Goal: Task Accomplishment & Management: Manage account settings

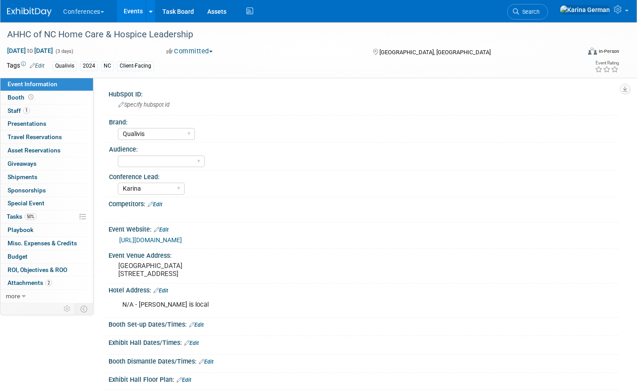
select select "Qualivis"
select select "Karina"
select select "Qualivis"
select select "Karina"
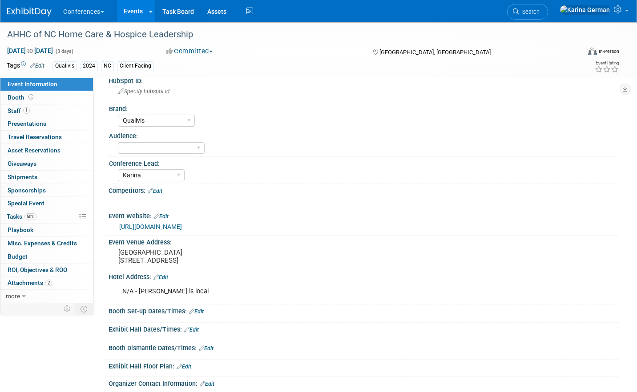
click at [182, 226] on link "https://www.ahhcconferences.com/" at bounding box center [150, 226] width 63 height 7
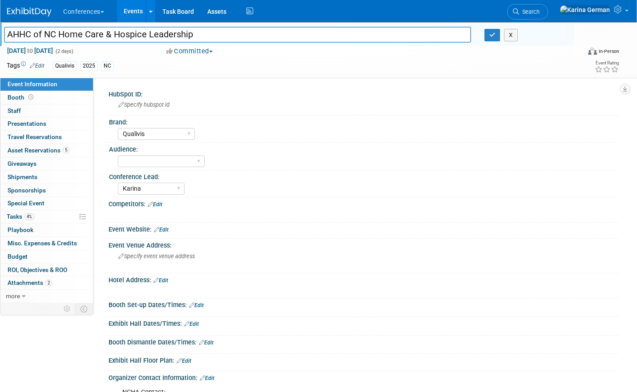
select select "Qualivis"
select select "Karina"
click at [162, 230] on link "Edit" at bounding box center [161, 230] width 15 height 6
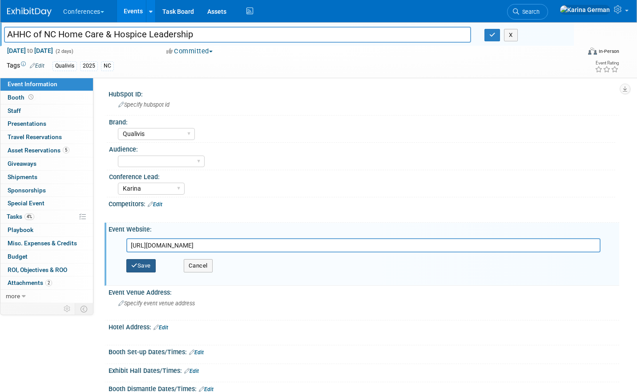
type input "[URL][DOMAIN_NAME]"
click at [141, 265] on button "Save" at bounding box center [140, 265] width 29 height 13
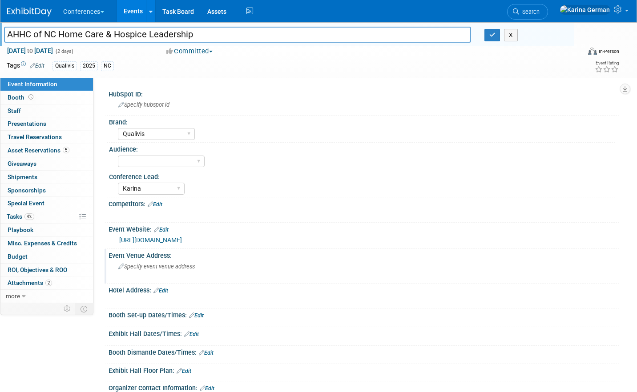
click at [163, 266] on span "Specify event venue address" at bounding box center [156, 266] width 77 height 7
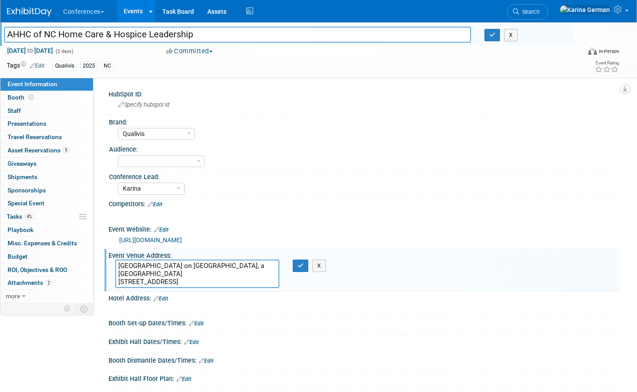
click at [230, 266] on textarea "Lumina Resort on Wrightsville Beach, a Holiday Inn Resort 1706 N Lumina Ave, Wr…" at bounding box center [197, 274] width 164 height 28
click at [182, 284] on textarea "Lumina Resort on Wrightsville Beach, a Holiday Inn Resort 1706 N Lumina Ave, Wr…" at bounding box center [197, 274] width 164 height 28
click at [179, 281] on textarea "Lumina Resort on Wrightsville Beach, a Holiday Inn Resort 1706 N Lumina Ave, Wr…" at bounding box center [197, 274] width 164 height 28
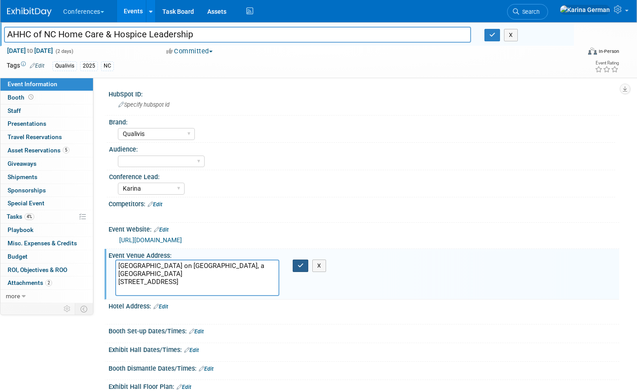
type textarea "Lumina Resort on Wrightsville Beach, a Holiday Inn Resort 1706 N Lumina Ave, Wr…"
click at [300, 270] on button "button" at bounding box center [301, 266] width 16 height 12
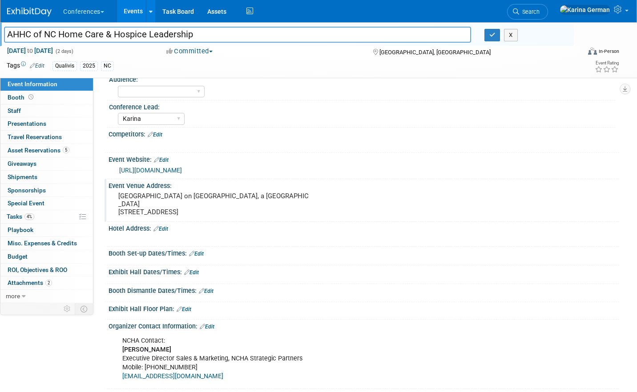
scroll to position [118, 0]
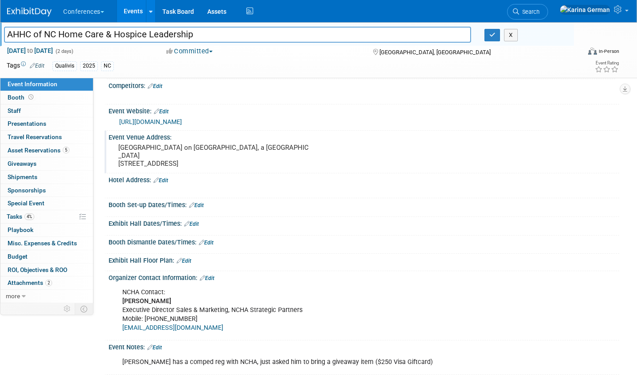
click at [159, 347] on link "Edit" at bounding box center [154, 348] width 15 height 6
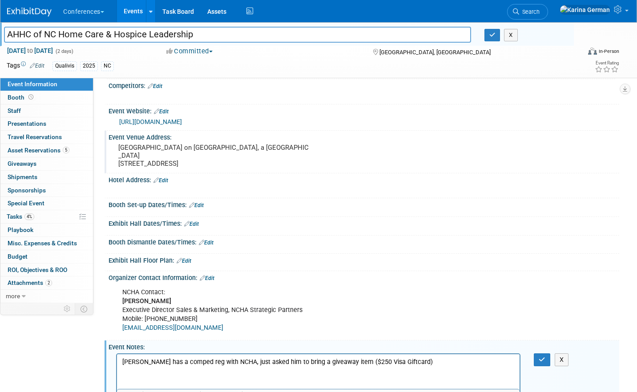
scroll to position [155, 0]
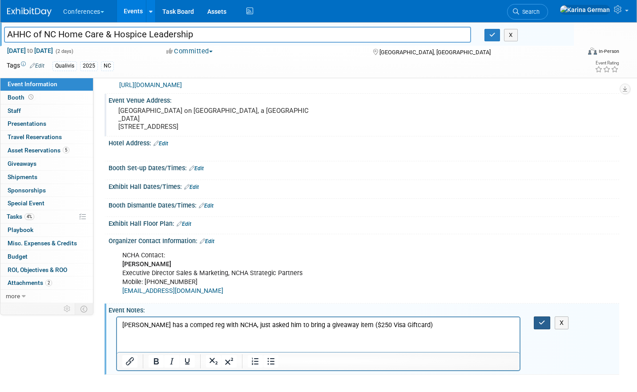
click at [541, 322] on icon "button" at bounding box center [542, 323] width 7 height 6
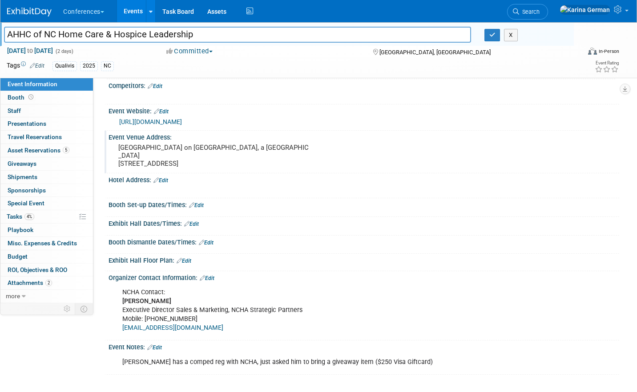
click at [156, 347] on link "Edit" at bounding box center [154, 348] width 15 height 6
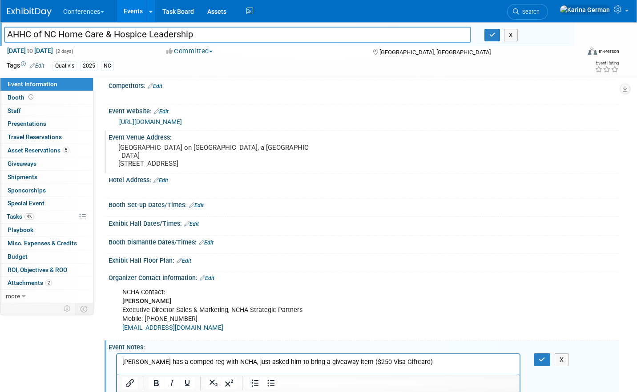
scroll to position [155, 0]
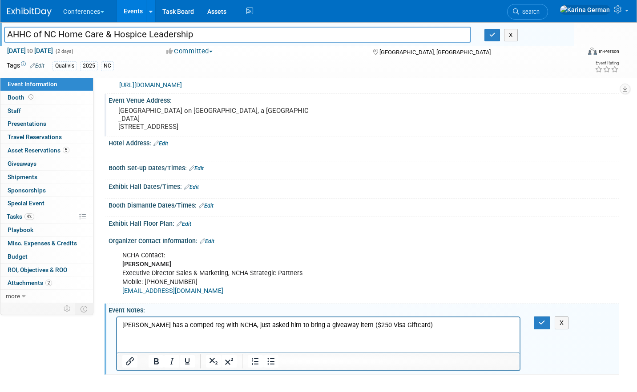
click at [405, 321] on p "Joe has a comped reg with NCHA, just asked him to bring a giveaway item ($250 V…" at bounding box center [318, 325] width 392 height 9
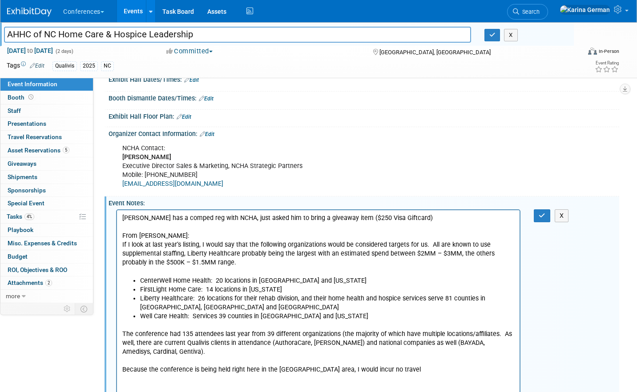
scroll to position [307, 0]
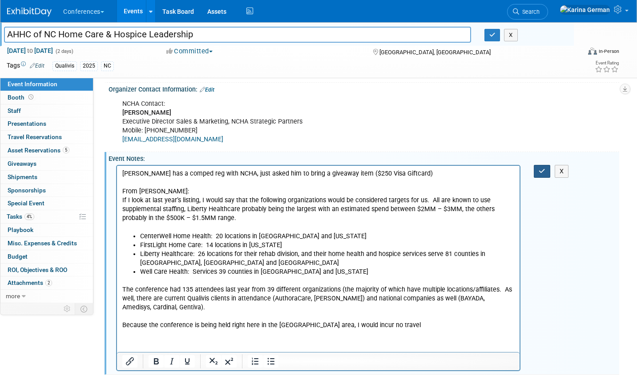
click at [538, 173] on button "button" at bounding box center [542, 171] width 16 height 13
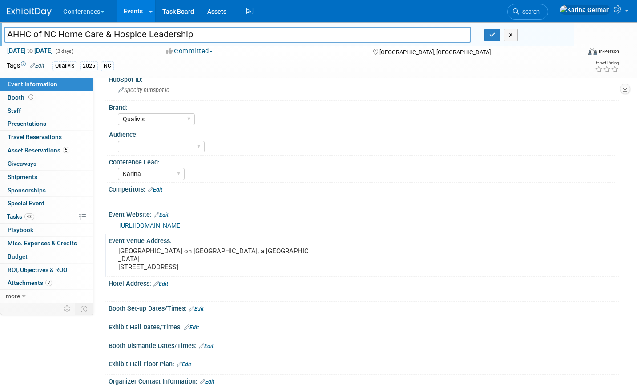
scroll to position [0, 0]
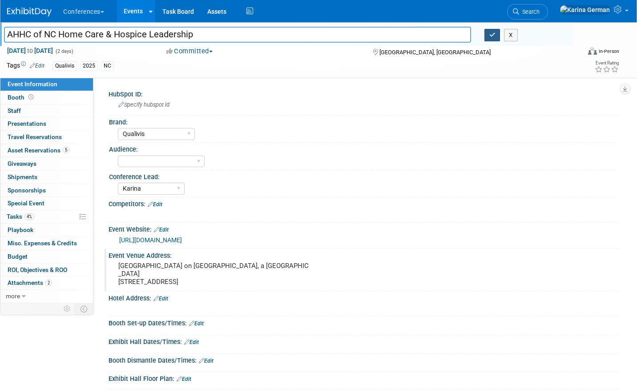
click at [490, 32] on icon "button" at bounding box center [492, 35] width 6 height 6
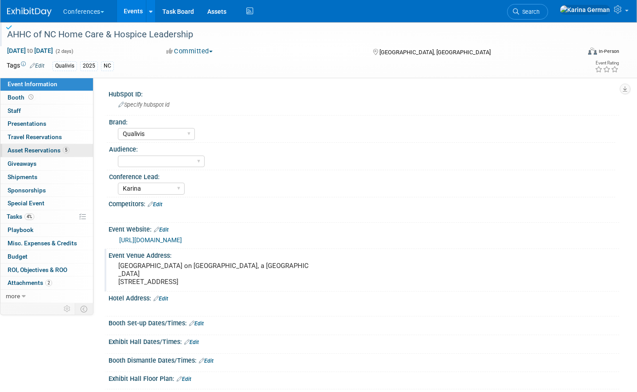
click at [42, 148] on span "Asset Reservations 5" at bounding box center [39, 150] width 62 height 7
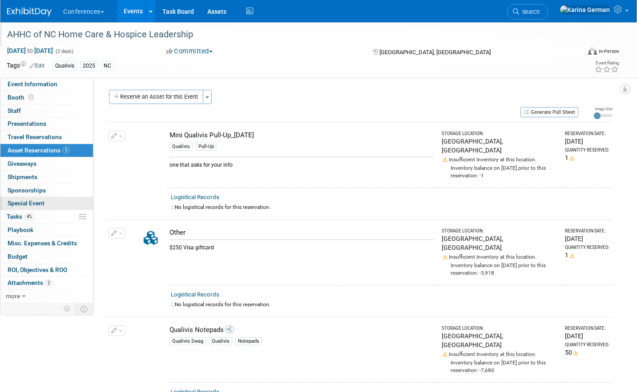
click at [43, 210] on link "Special Event" at bounding box center [46, 203] width 93 height 13
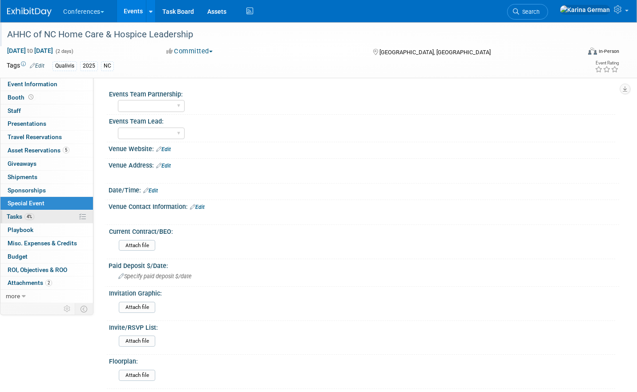
click at [52, 218] on link "4% Tasks 4%" at bounding box center [46, 216] width 93 height 13
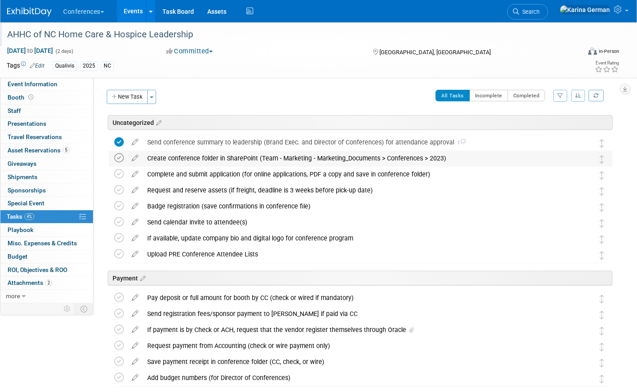
click at [117, 157] on icon at bounding box center [118, 157] width 9 height 9
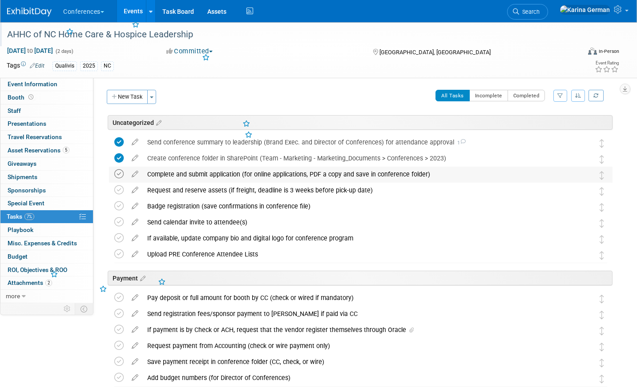
click at [119, 172] on icon at bounding box center [118, 173] width 9 height 9
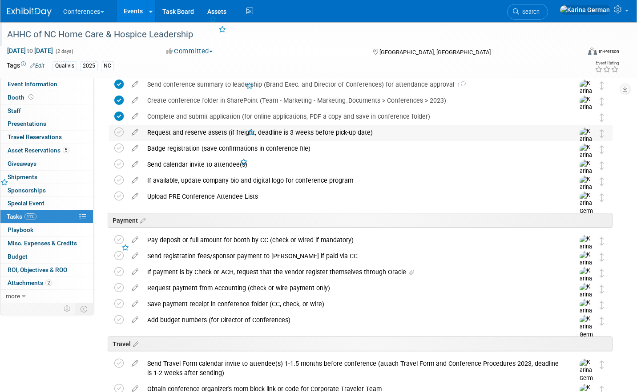
scroll to position [59, 0]
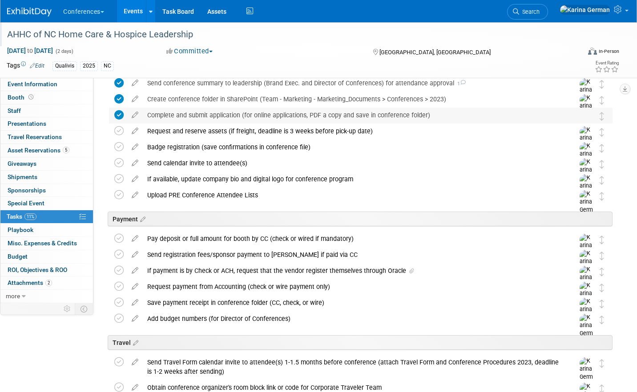
click at [119, 115] on icon at bounding box center [118, 114] width 9 height 9
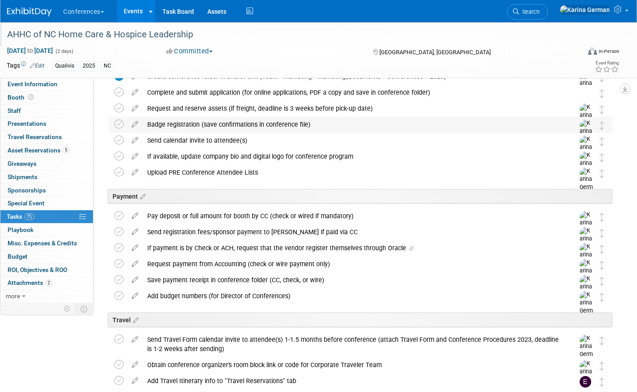
scroll to position [85, 0]
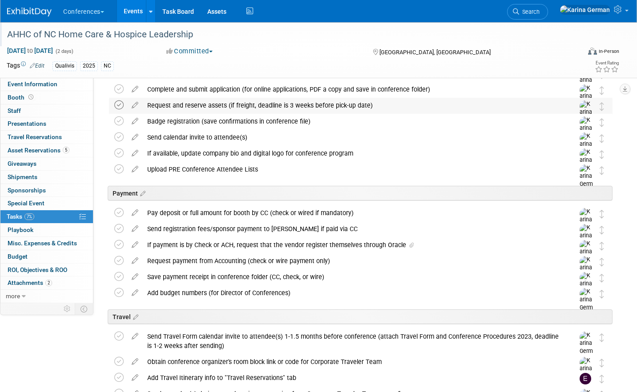
click at [121, 105] on icon at bounding box center [118, 105] width 9 height 9
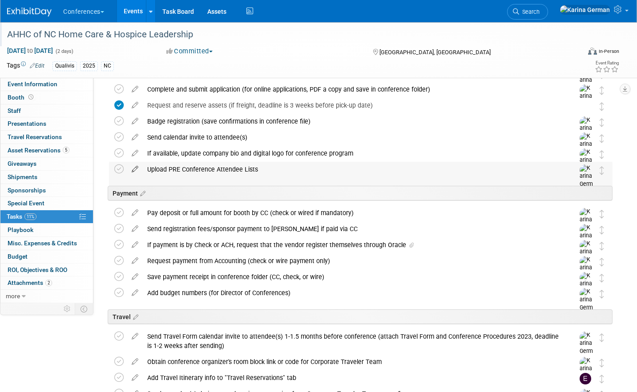
click at [135, 166] on icon at bounding box center [135, 167] width 16 height 11
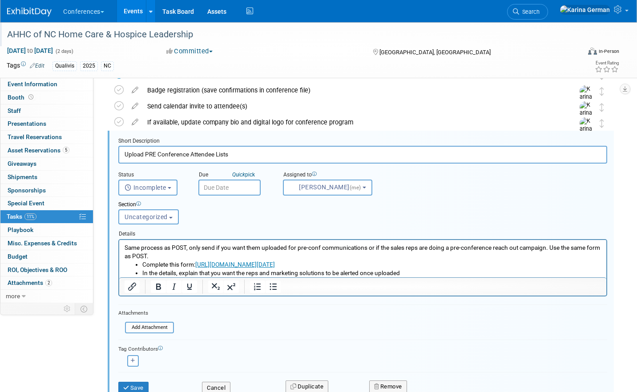
scroll to position [117, 0]
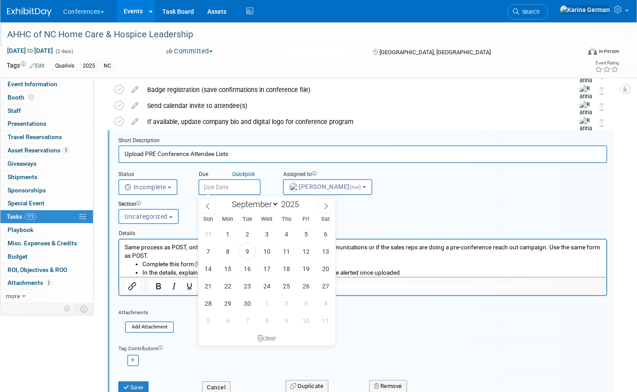
click at [235, 189] on input "text" at bounding box center [229, 187] width 62 height 16
click at [268, 287] on span "24" at bounding box center [266, 286] width 17 height 17
type input "Sep 24, 2025"
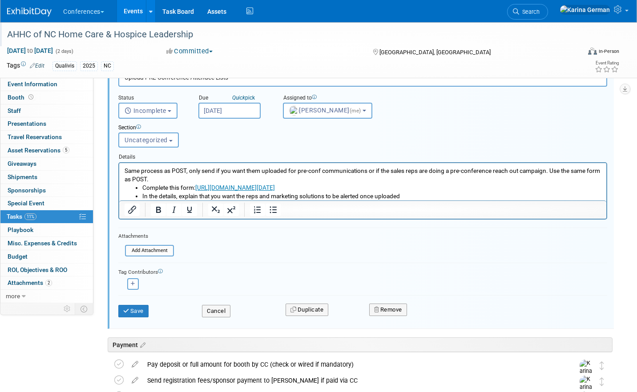
scroll to position [225, 0]
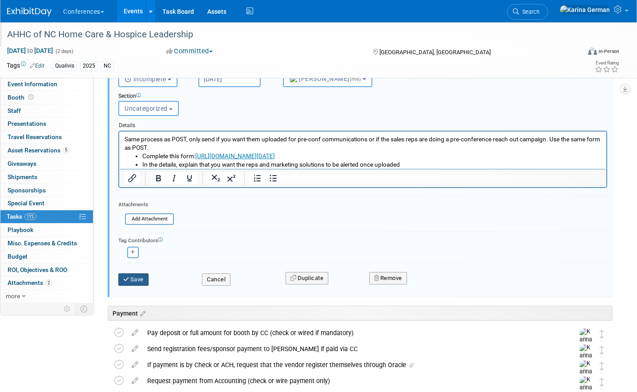
click at [140, 278] on button "Save" at bounding box center [133, 280] width 30 height 12
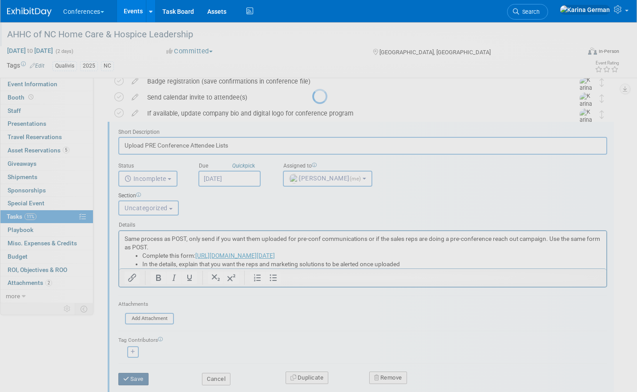
scroll to position [97, 0]
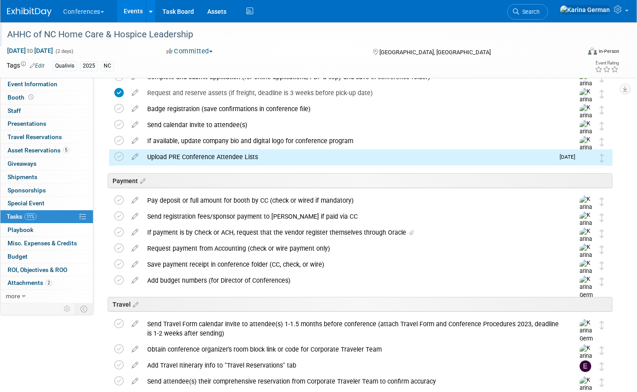
click at [202, 156] on div "Upload PRE Conference Attendee Lists" at bounding box center [348, 156] width 411 height 15
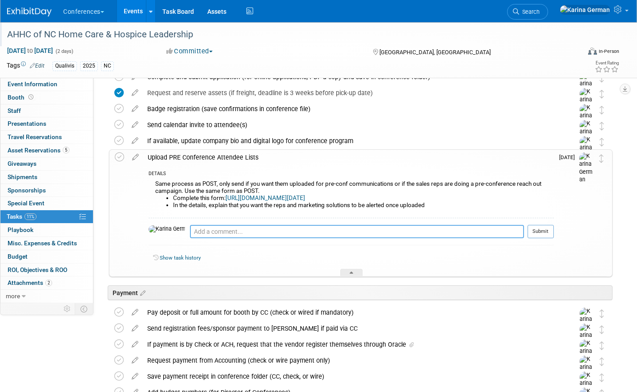
click at [191, 227] on textarea at bounding box center [357, 231] width 334 height 13
type textarea "will need to ping Irene for list"
click at [536, 230] on button "Submit" at bounding box center [541, 231] width 26 height 13
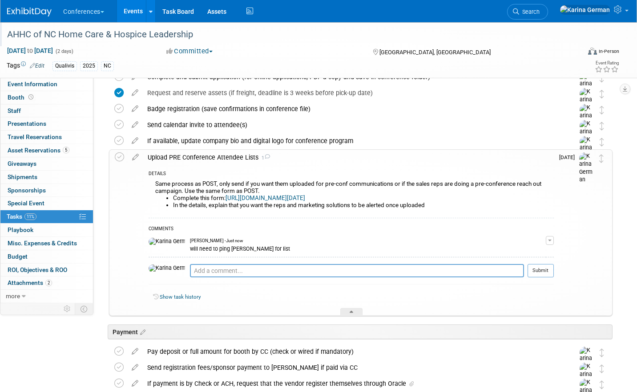
click at [198, 159] on div "Upload PRE Conference Attendee Lists 1" at bounding box center [348, 157] width 411 height 15
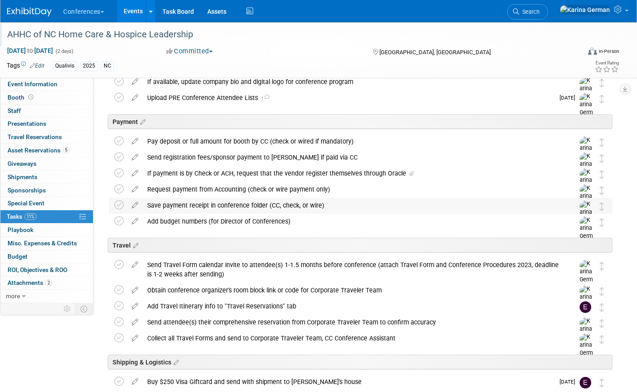
scroll to position [156, 0]
click at [198, 133] on div "Payment" at bounding box center [359, 120] width 508 height 27
click at [198, 140] on div "Pay deposit or full amount for booth by CC (check or wired if mandatory)" at bounding box center [352, 141] width 419 height 15
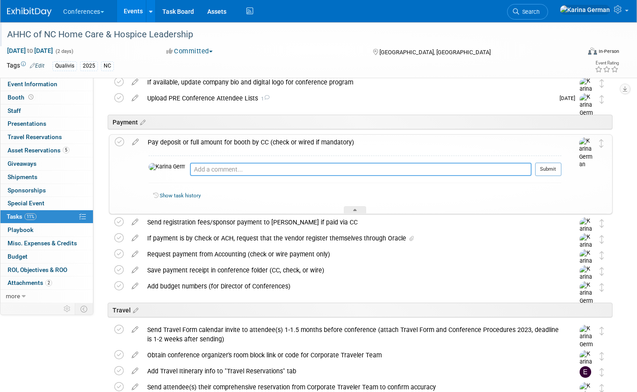
click at [218, 169] on textarea at bounding box center [361, 169] width 342 height 13
type textarea "n/a comped registration through NCHA"
click at [535, 165] on button "Submit" at bounding box center [548, 169] width 26 height 13
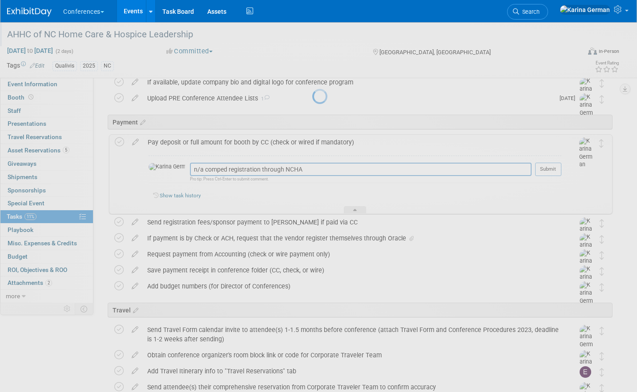
drag, startPoint x: 535, startPoint y: 165, endPoint x: 411, endPoint y: 165, distance: 123.7
click at [325, 165] on div at bounding box center [318, 196] width 12 height 392
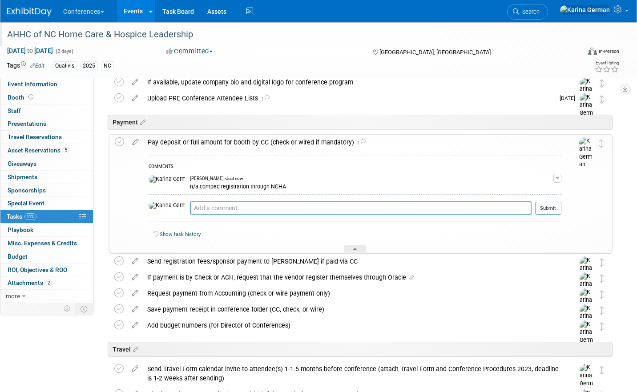
click at [303, 152] on div "COMMENTS Karina German - Just now n/a comped registration through NCHA Edit Com…" at bounding box center [352, 201] width 418 height 103
click at [286, 129] on div "Payment" at bounding box center [359, 120] width 508 height 27
click at [277, 143] on div "Pay deposit or full amount for booth by CC (check or wired if mandatory) 1" at bounding box center [352, 142] width 418 height 15
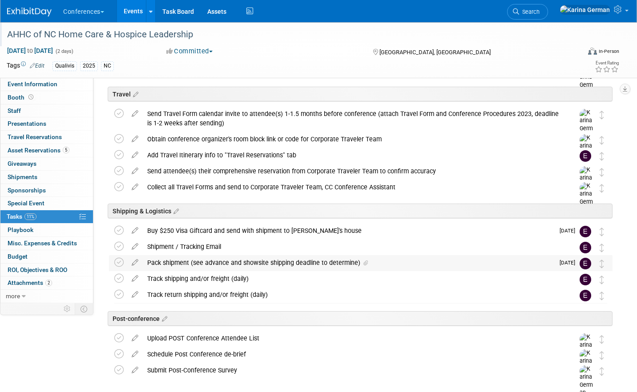
scroll to position [349, 0]
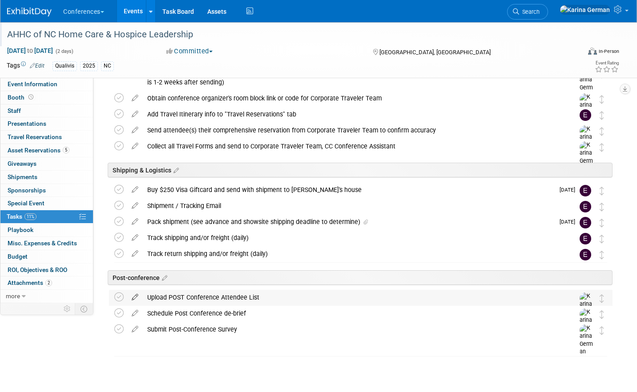
click at [137, 297] on icon at bounding box center [135, 295] width 16 height 11
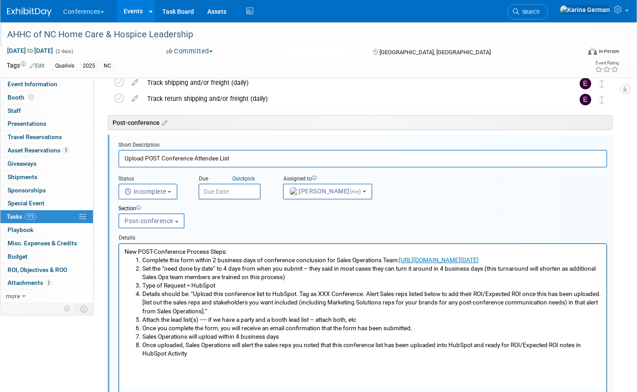
scroll to position [508, 0]
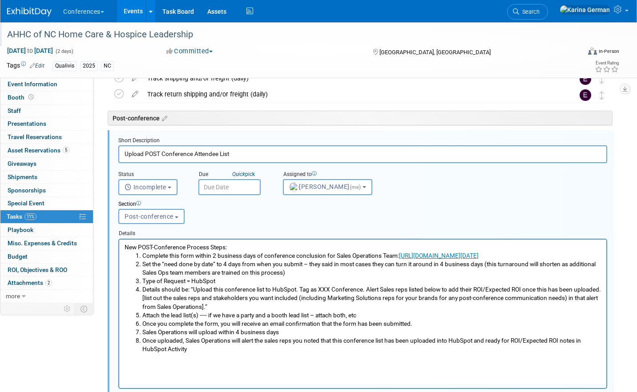
click at [222, 191] on input "text" at bounding box center [229, 187] width 62 height 16
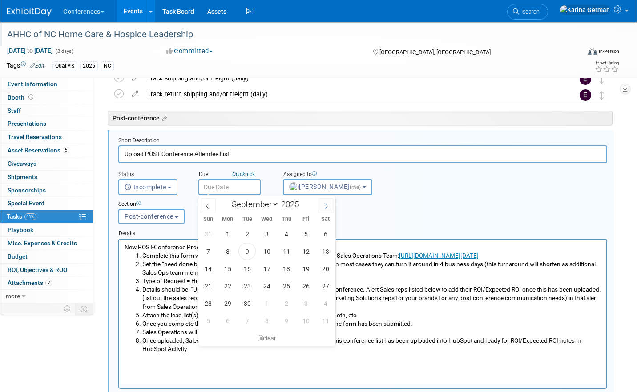
click at [329, 203] on icon at bounding box center [326, 206] width 6 height 6
select select "9"
click at [271, 251] on span "8" at bounding box center [266, 251] width 17 height 17
type input "Oct 8, 2025"
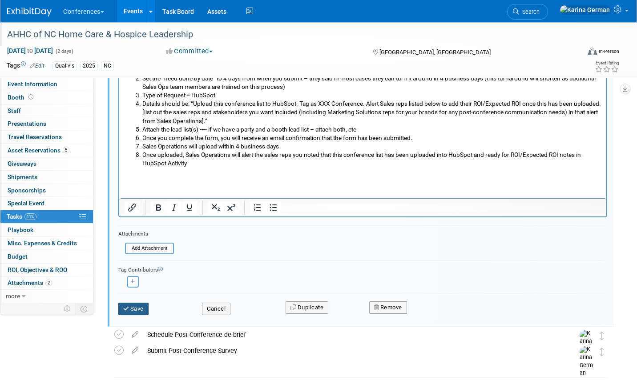
click at [144, 311] on button "Save" at bounding box center [133, 309] width 30 height 12
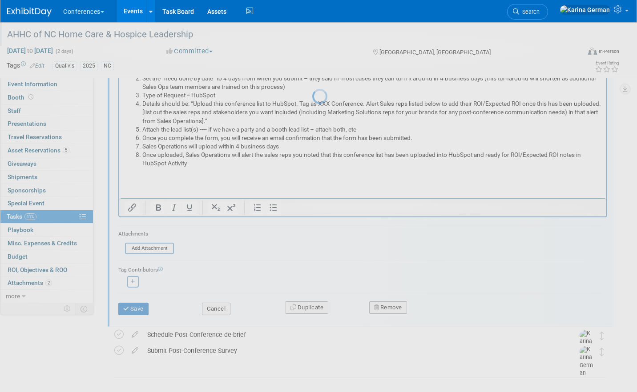
drag, startPoint x: 144, startPoint y: 311, endPoint x: 162, endPoint y: 251, distance: 63.1
click at [312, 258] on div at bounding box center [318, 196] width 12 height 392
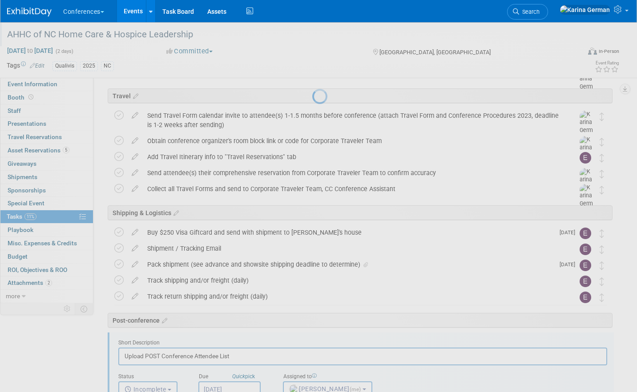
scroll to position [178, 0]
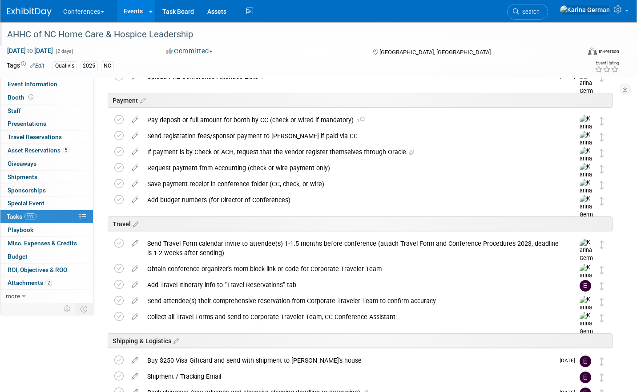
click at [142, 19] on link "Events" at bounding box center [133, 11] width 32 height 22
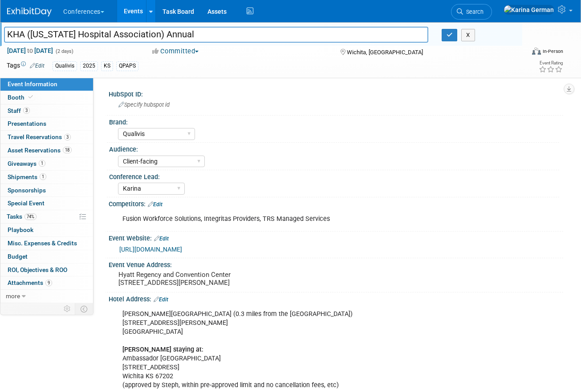
select select "Qualivis"
select select "Client-facing"
select select "Karina"
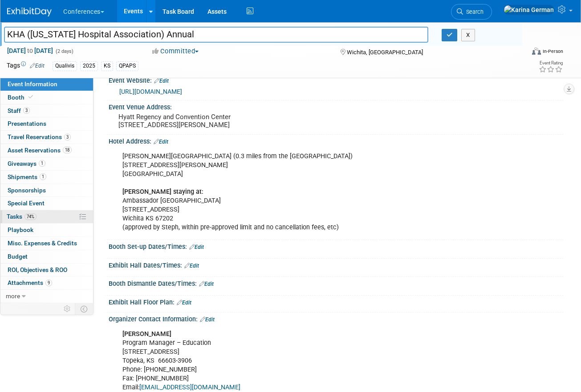
click at [43, 217] on link "74% Tasks 74%" at bounding box center [46, 216] width 93 height 13
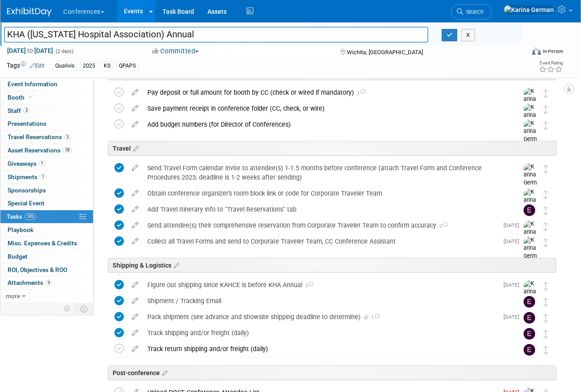
scroll to position [349, 0]
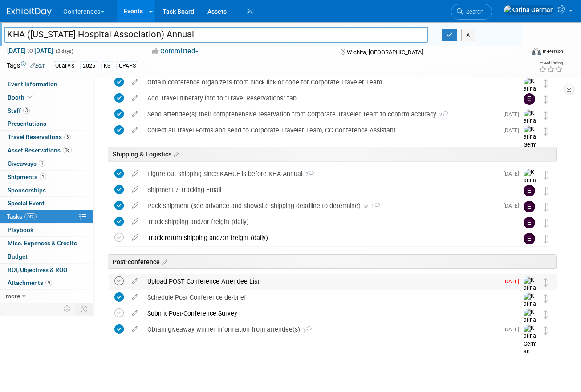
click at [118, 278] on icon at bounding box center [118, 281] width 9 height 9
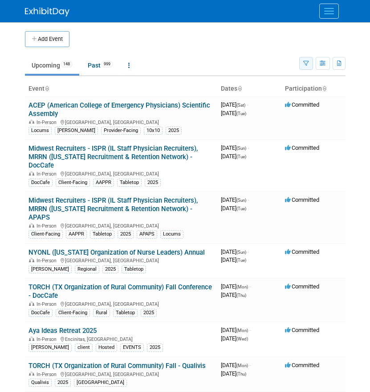
click at [307, 63] on icon "button" at bounding box center [306, 64] width 6 height 6
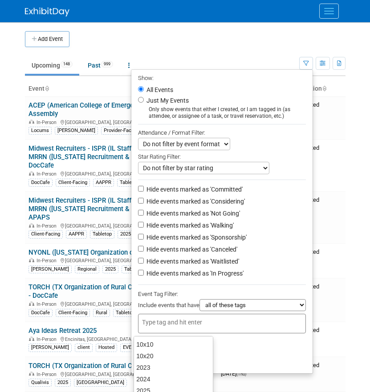
click at [173, 324] on input "text" at bounding box center [177, 322] width 71 height 9
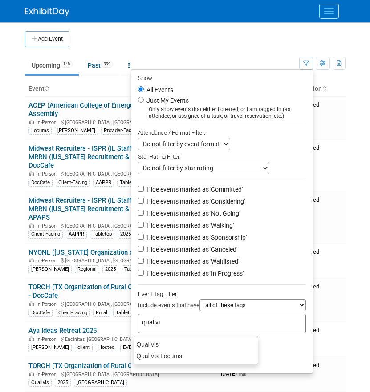
type input "qualivis"
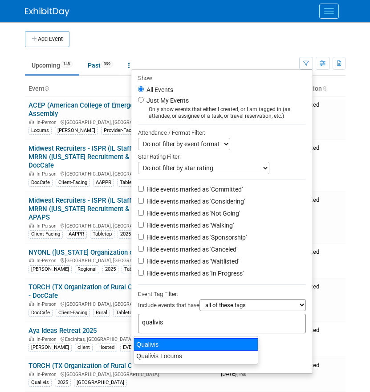
click at [157, 344] on div "Qualivis" at bounding box center [195, 345] width 125 height 12
type input "Qualivis"
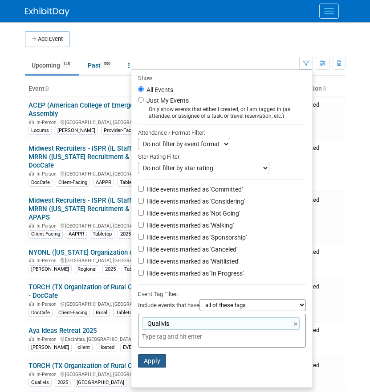
click at [149, 361] on button "Apply" at bounding box center [152, 361] width 28 height 13
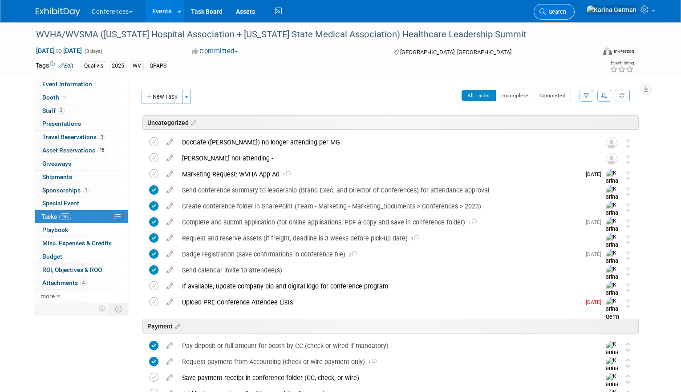
click at [566, 15] on span "Search" at bounding box center [555, 11] width 20 height 7
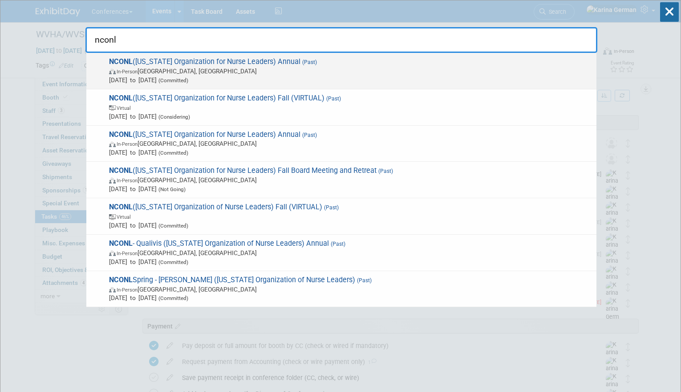
type input "nconl"
click at [210, 66] on span "NCONL (North Carolina Organization for Nurse Leaders) Annual (Past) In-Person G…" at bounding box center [348, 70] width 485 height 27
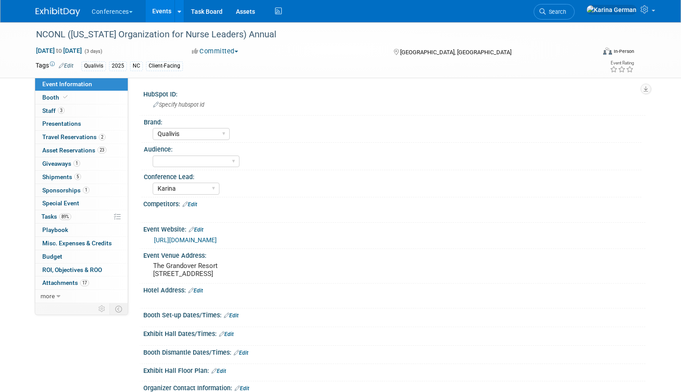
select select "Qualivis"
select select "Karina"
click at [86, 193] on span "1" at bounding box center [86, 190] width 7 height 7
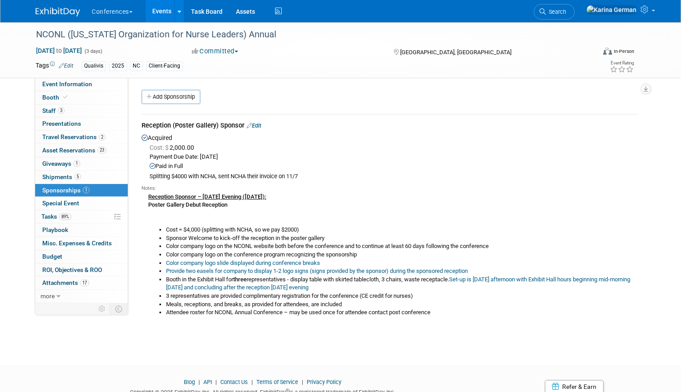
drag, startPoint x: 143, startPoint y: 124, endPoint x: 325, endPoint y: 185, distance: 191.3
click at [325, 185] on td "Reception (Poster Gallery) Sponsor Edit Acquired Cost: $ 2,000.00 Payment Due D…" at bounding box center [389, 222] width 497 height 216
drag, startPoint x: 306, startPoint y: 174, endPoint x: 141, endPoint y: 122, distance: 173.2
click at [141, 122] on div "Reception (Poster Gallery) Sponsor Edit Acquired Cost: $ 2,000.00 Payment Due D…" at bounding box center [390, 218] width 510 height 225
click at [173, 118] on td "Reception (Poster Gallery) Sponsor Edit Acquired Cost: $ 2,000.00 Payment Due D…" at bounding box center [389, 222] width 497 height 216
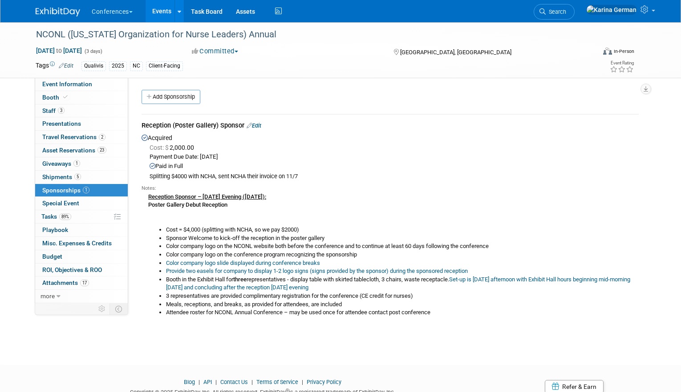
click at [179, 125] on div "Reception (Poster Gallery) Sponsor Edit" at bounding box center [389, 126] width 497 height 11
click at [78, 100] on link "Booth" at bounding box center [81, 97] width 93 height 13
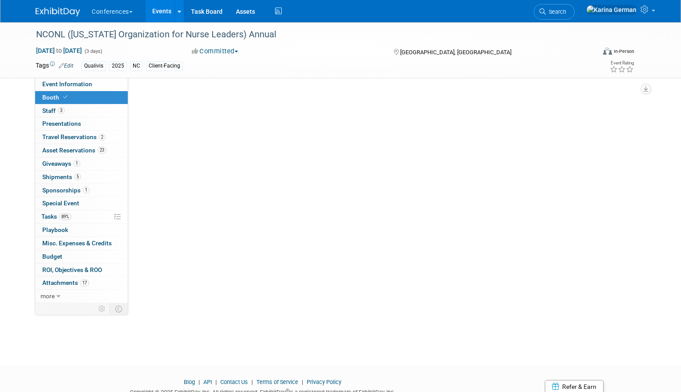
select select "6' tabletop"
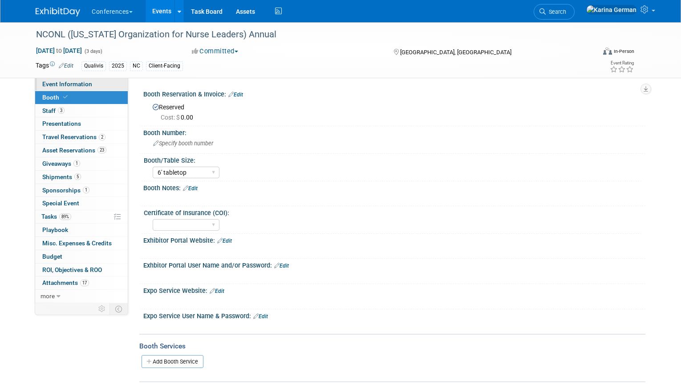
click at [98, 84] on link "Event Information" at bounding box center [81, 84] width 93 height 13
select select "Qualivis"
select select "Karina"
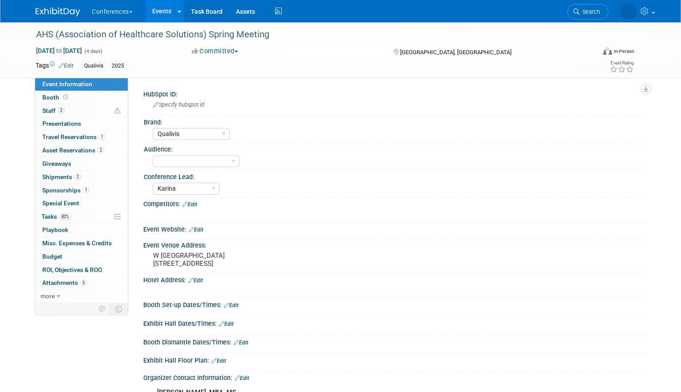
select select "Qualivis"
select select "Karina"
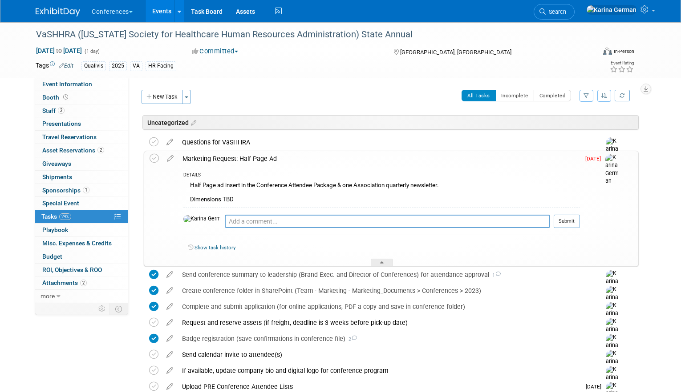
click at [230, 154] on div "Marketing Request: Half Page Ad" at bounding box center [379, 158] width 402 height 15
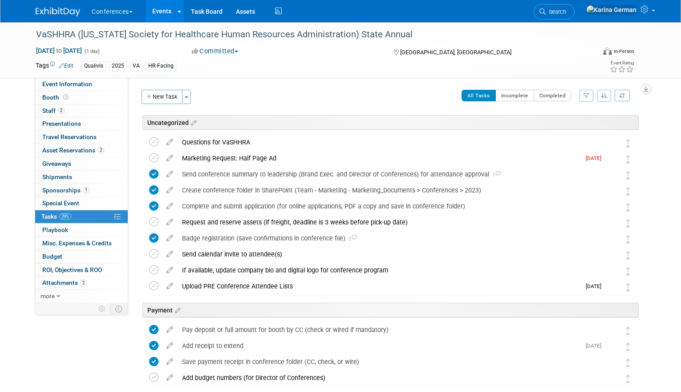
click at [165, 6] on link "Events" at bounding box center [161, 11] width 32 height 22
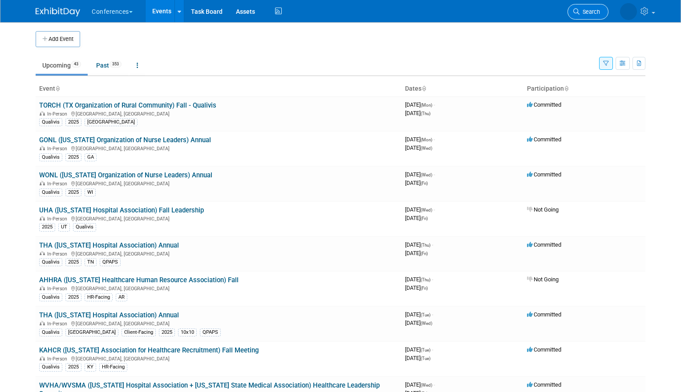
click at [585, 10] on span "Search" at bounding box center [589, 11] width 20 height 7
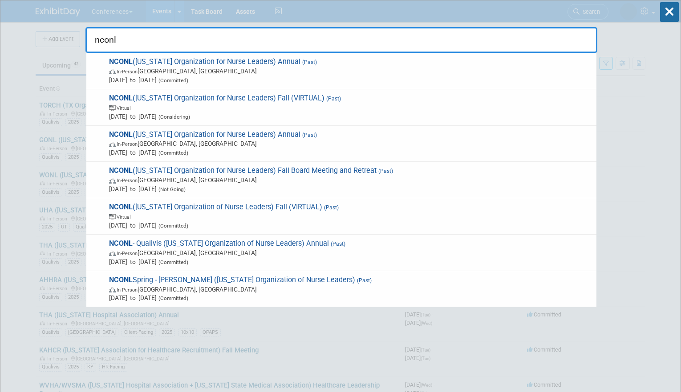
click at [295, 45] on input "nconl" at bounding box center [341, 40] width 512 height 26
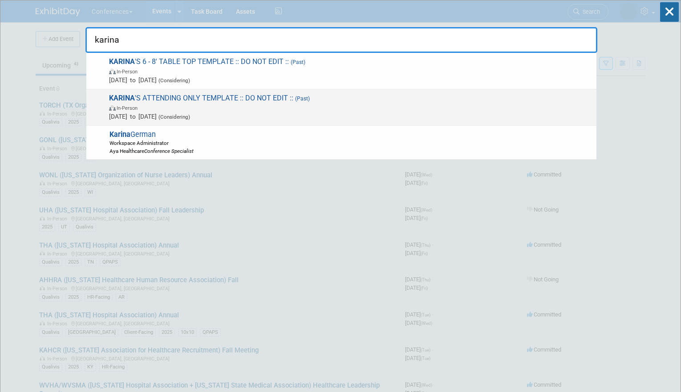
type input "karina"
click at [204, 103] on span "In-Person" at bounding box center [350, 107] width 483 height 9
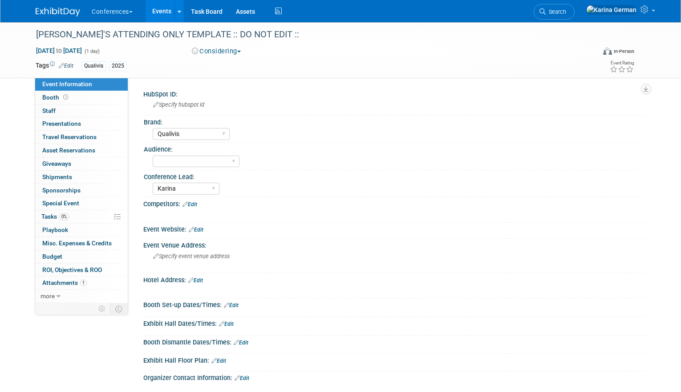
select select "Qualivis"
select select "Karina"
click at [66, 298] on link "more" at bounding box center [81, 296] width 93 height 13
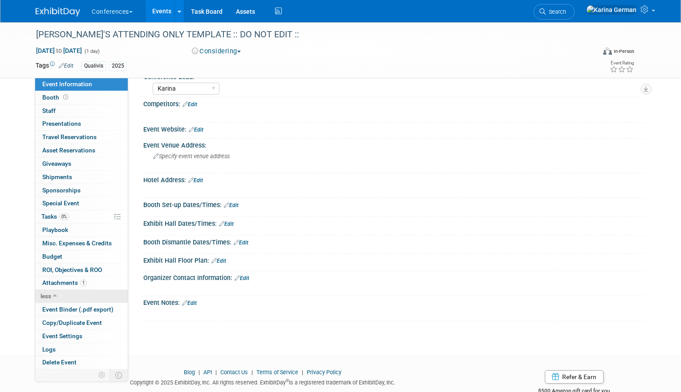
scroll to position [102, 0]
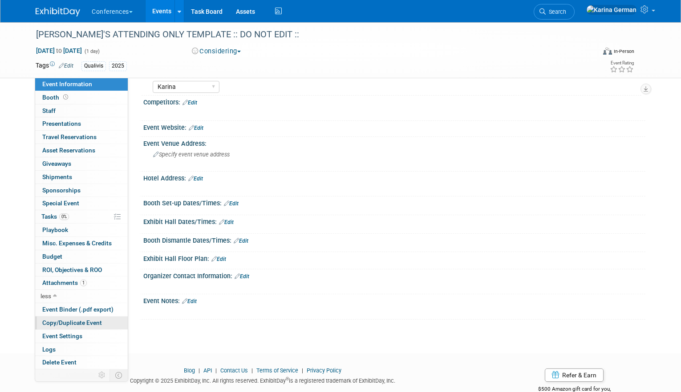
click at [81, 327] on span "Copy/Duplicate Event" at bounding box center [72, 322] width 60 height 7
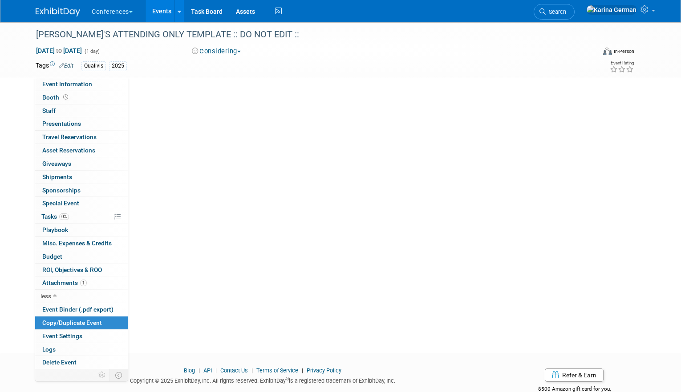
scroll to position [0, 0]
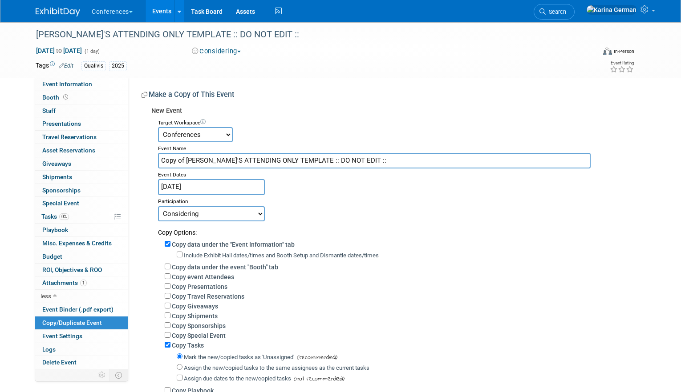
click at [244, 161] on input "Copy of KARINA'S ATTENDING ONLY TEMPLATE :: DO NOT EDIT ::" at bounding box center [374, 161] width 432 height 16
click at [222, 160] on input "NCONL" at bounding box center [374, 161] width 432 height 16
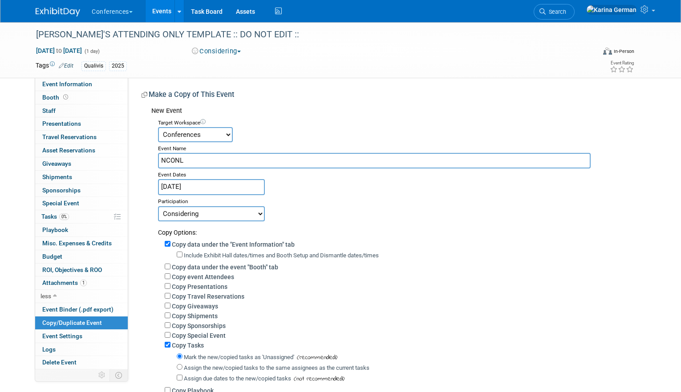
click at [222, 160] on input "NCONL" at bounding box center [374, 161] width 432 height 16
paste input "(North Carolina Organization for Nurse Leaders) Annual"
type input "NCONL ([US_STATE] Organization for Nurse Leaders) Annual"
click at [222, 186] on input "Jan 1, 2025" at bounding box center [211, 187] width 107 height 16
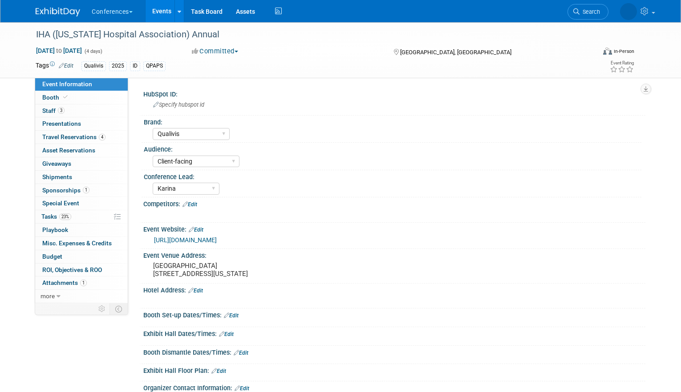
select select "Qualivis"
select select "Client-facing"
select select "Karina"
click at [597, 18] on link "Search" at bounding box center [587, 12] width 41 height 16
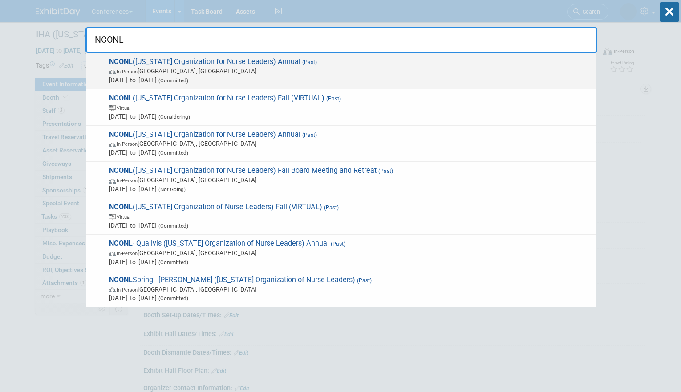
type input "NCONL"
click at [364, 88] on div "NCONL (North Carolina Organization for Nurse Leaders) Annual (Past) In-Person G…" at bounding box center [341, 71] width 510 height 36
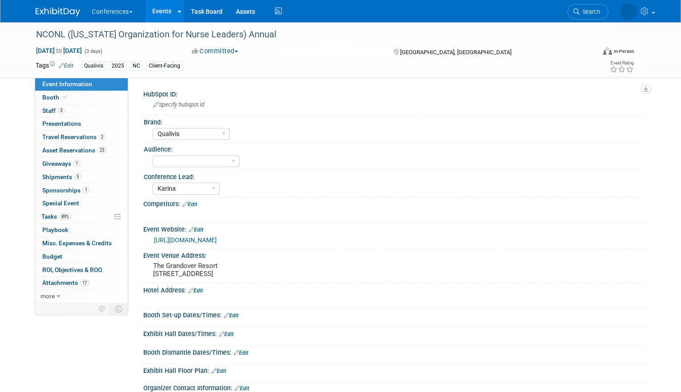
select select "Qualivis"
select select "Karina"
click at [139, 38] on div "NCONL ([US_STATE] Organization for Nurse Leaders) Annual" at bounding box center [308, 35] width 550 height 16
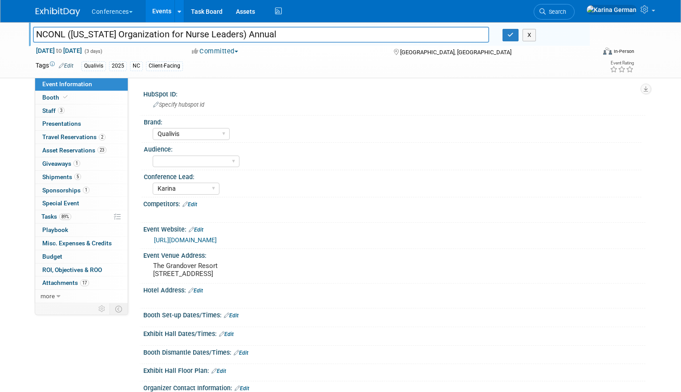
click at [139, 38] on input "NCONL ([US_STATE] Organization for Nurse Leaders) Annual" at bounding box center [261, 35] width 456 height 16
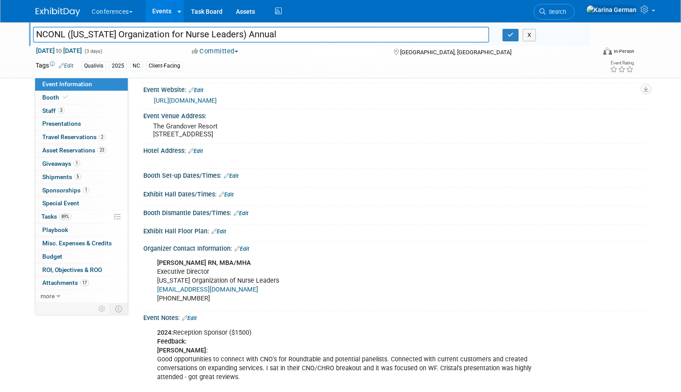
scroll to position [153, 0]
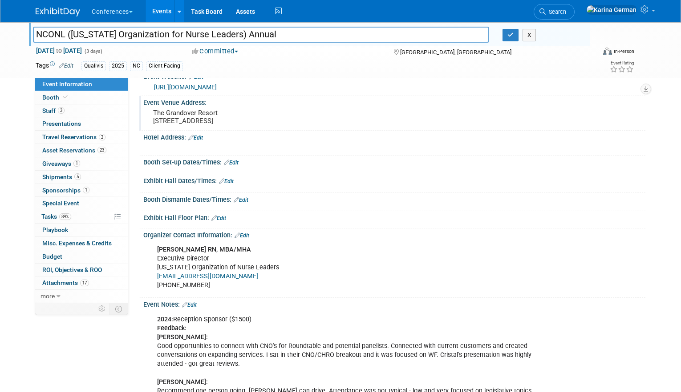
click at [161, 130] on div "Event Venue Address: The [GEOGRAPHIC_DATA] [STREET_ADDRESS]" at bounding box center [392, 113] width 506 height 34
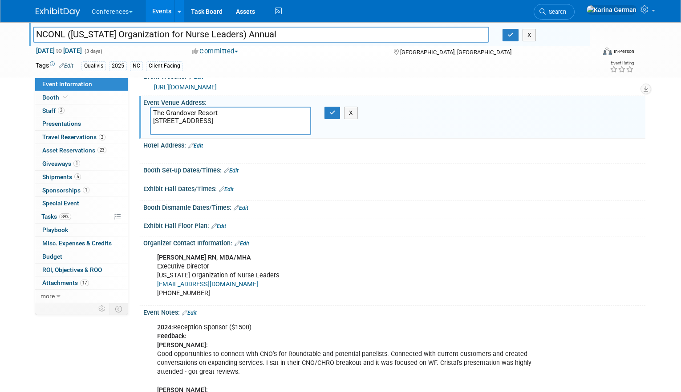
drag, startPoint x: 154, startPoint y: 113, endPoint x: 281, endPoint y: 129, distance: 127.7
click at [281, 129] on textarea "The Grandover Resort [STREET_ADDRESS]" at bounding box center [230, 121] width 161 height 28
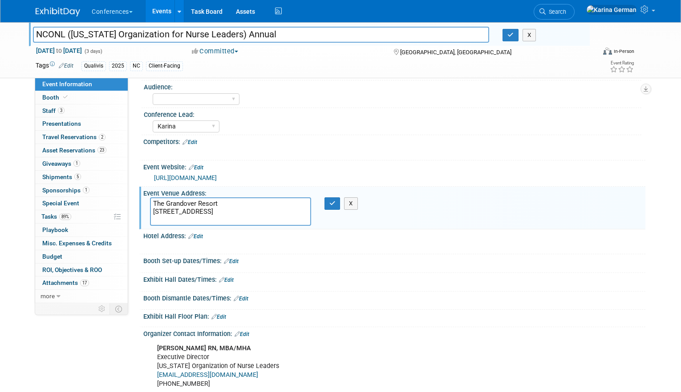
scroll to position [38, 0]
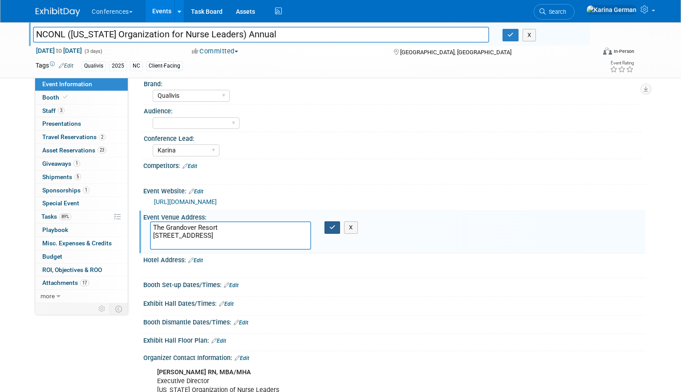
click at [332, 222] on button "button" at bounding box center [332, 228] width 16 height 12
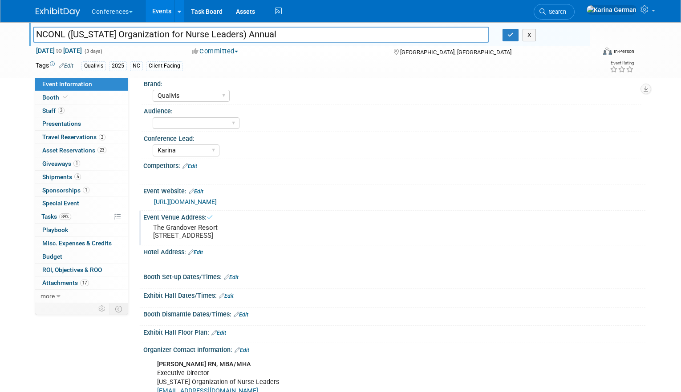
click at [310, 196] on div "[URL][DOMAIN_NAME]" at bounding box center [394, 201] width 488 height 12
click at [306, 206] on div "[URL][DOMAIN_NAME]" at bounding box center [396, 202] width 484 height 10
click at [217, 204] on link "[URL][DOMAIN_NAME]" at bounding box center [185, 201] width 63 height 7
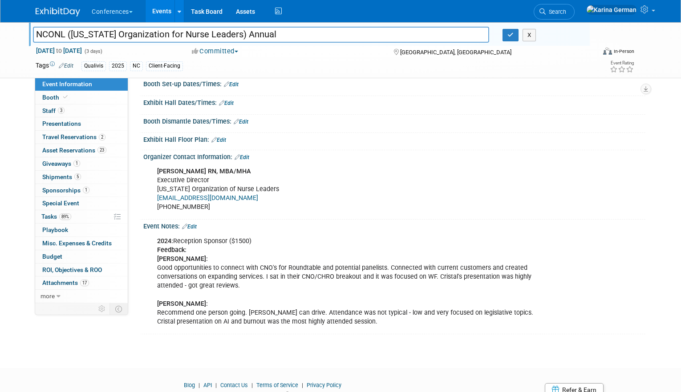
scroll to position [234, 0]
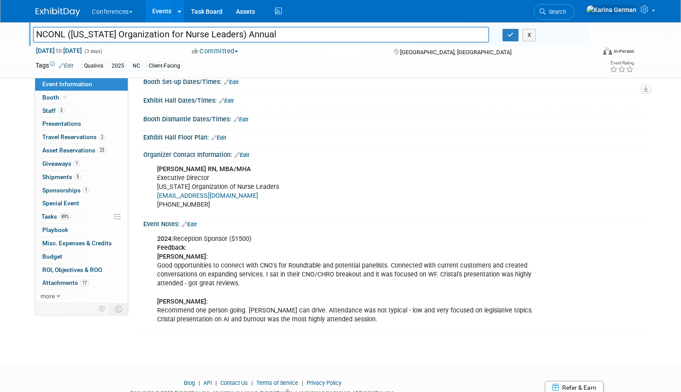
click at [174, 160] on div "Organizer Contact Information: Edit" at bounding box center [394, 154] width 502 height 12
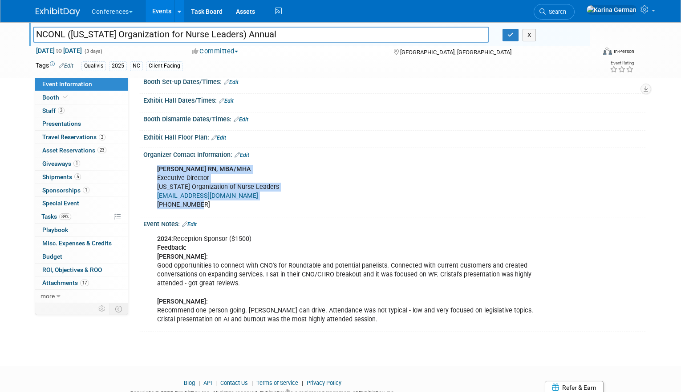
drag, startPoint x: 156, startPoint y: 177, endPoint x: 235, endPoint y: 215, distance: 88.5
click at [235, 214] on div "[PERSON_NAME] RN, MBA/MHA Executive Director [US_STATE] Organization of Nurse L…" at bounding box center [349, 187] width 397 height 53
copy div "[PERSON_NAME] RN, MBA/MHA Executive Director [US_STATE] Organization of Nurse L…"
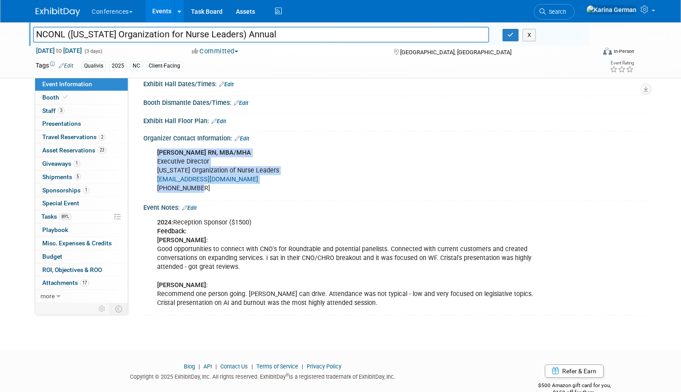
scroll to position [257, 0]
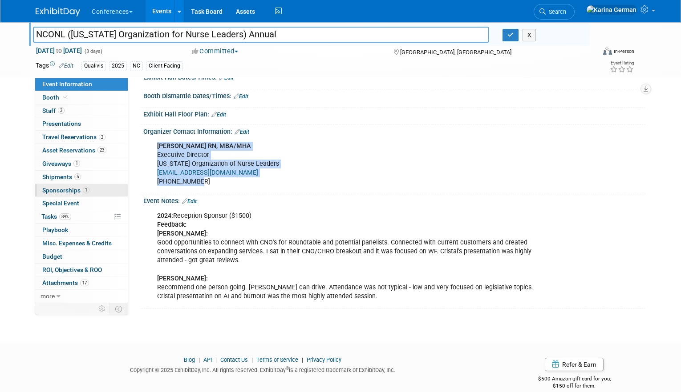
click at [96, 194] on link "1 Sponsorships 1" at bounding box center [81, 190] width 93 height 13
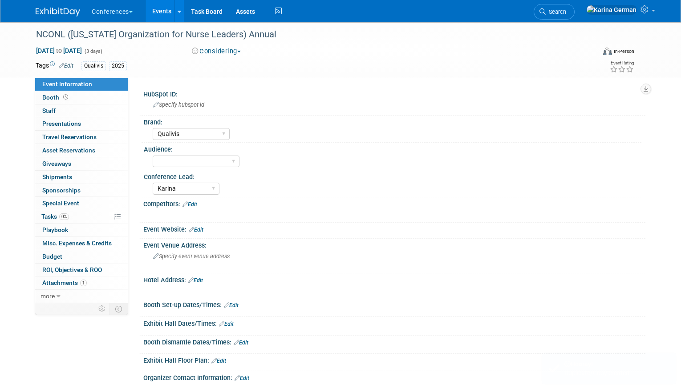
select select "Qualivis"
select select "Karina"
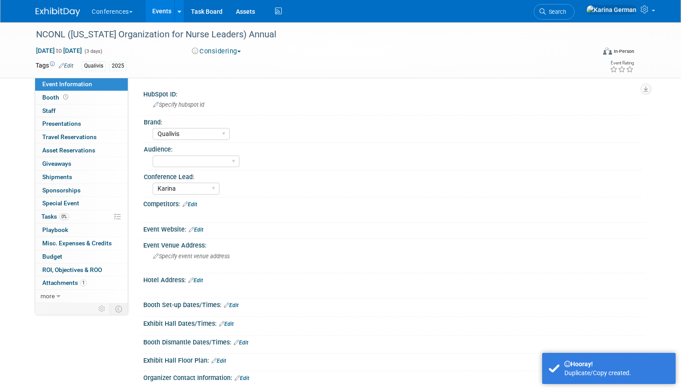
click at [70, 65] on link "Edit" at bounding box center [66, 66] width 15 height 6
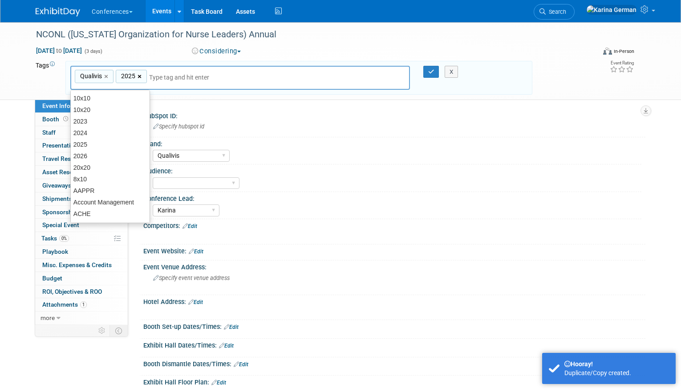
click at [140, 76] on link "×" at bounding box center [140, 77] width 6 height 10
type input "Qualivis"
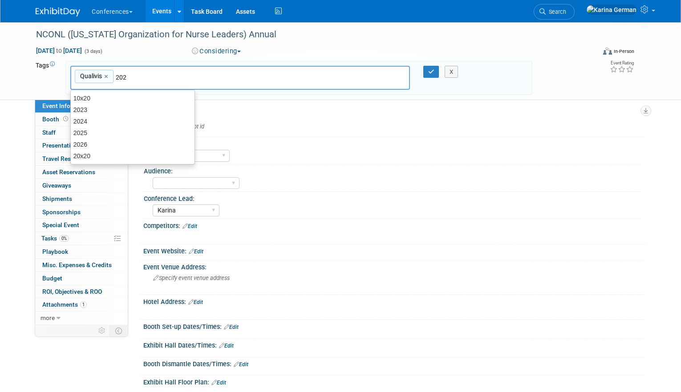
type input "2026"
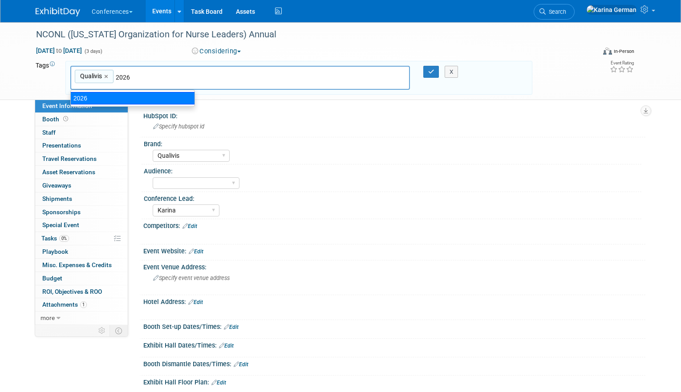
drag, startPoint x: 145, startPoint y: 99, endPoint x: 153, endPoint y: 97, distance: 8.3
click at [145, 99] on div "2026" at bounding box center [132, 98] width 125 height 12
type input "Qualivis, 2026"
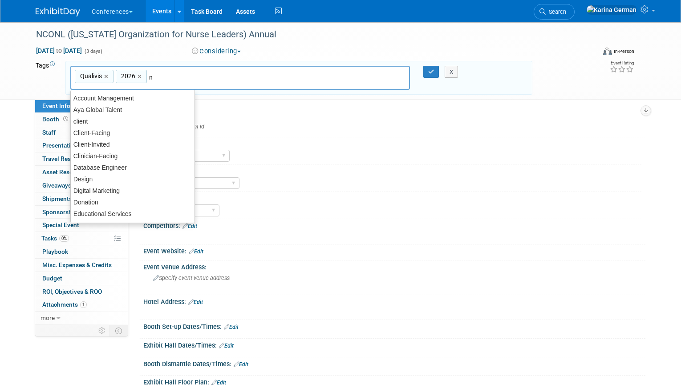
type input "nc"
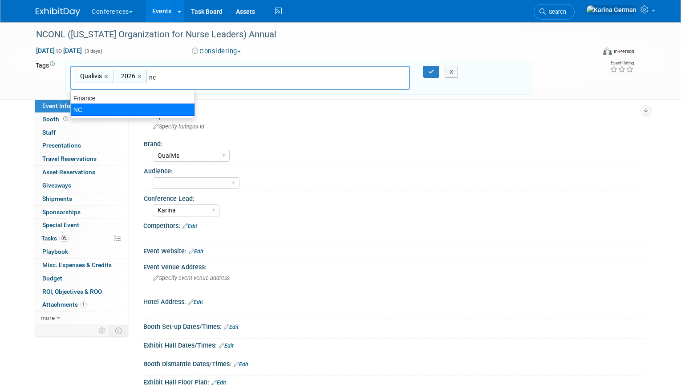
click at [143, 110] on div "NC" at bounding box center [132, 110] width 125 height 12
type input "Qualivis, 2026, [GEOGRAPHIC_DATA]"
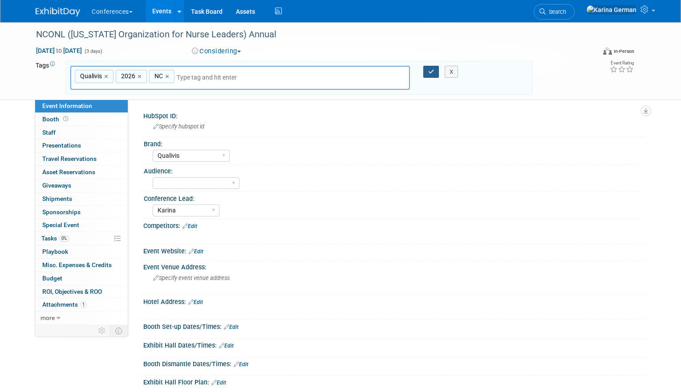
click at [434, 70] on icon "button" at bounding box center [431, 72] width 6 height 6
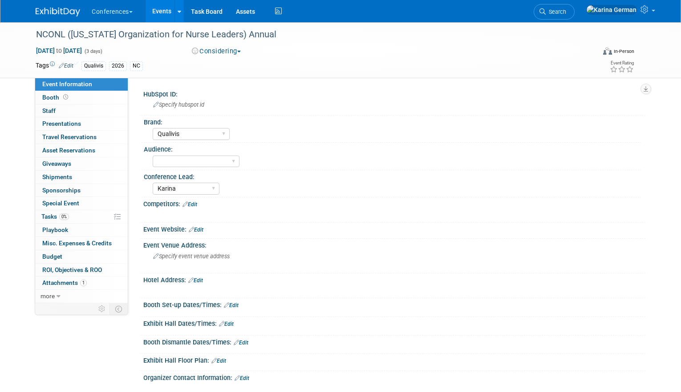
click at [110, 54] on div "Apr 15, 2025 to Apr 17, 2025 (3 days)" at bounding box center [106, 50] width 140 height 9
click at [82, 48] on span "Apr 15, 2025 to Apr 17, 2025" at bounding box center [59, 51] width 47 height 8
select select "3"
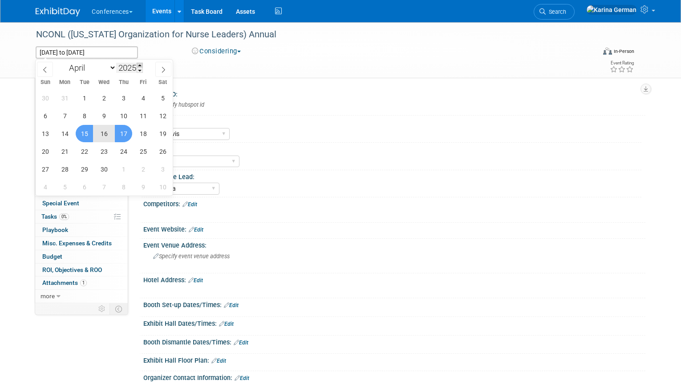
click at [141, 65] on span at bounding box center [140, 65] width 6 height 5
type input "2026"
click at [106, 136] on span "15" at bounding box center [103, 133] width 17 height 17
type input "Apr 15, 2026"
click at [149, 136] on span "17" at bounding box center [142, 133] width 17 height 17
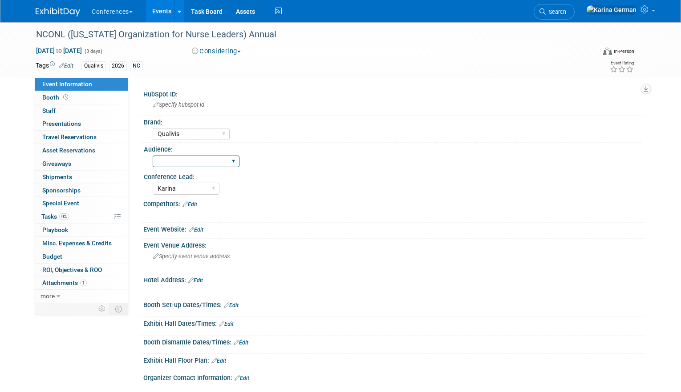
click at [201, 158] on select "Client-facing Clinician/Provider-facing Both N/a" at bounding box center [196, 162] width 87 height 12
select select "Client-facing"
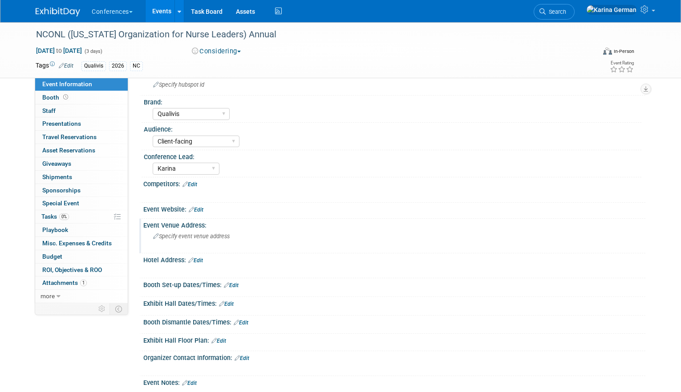
click at [190, 236] on span "Specify event venue address" at bounding box center [191, 236] width 77 height 7
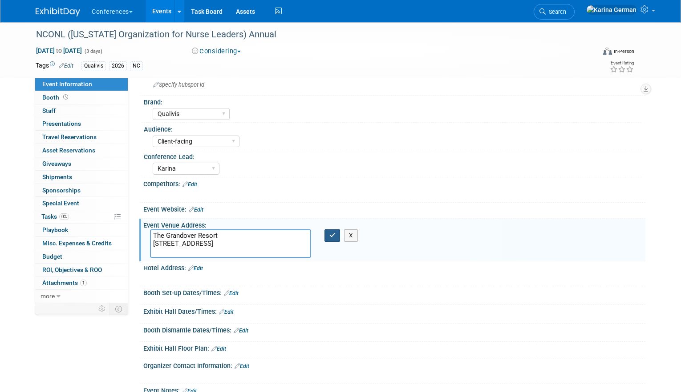
type textarea "The Grandover Resort 1000 Club Rd, Greensboro, NC 27407"
click at [334, 236] on icon "button" at bounding box center [332, 236] width 6 height 6
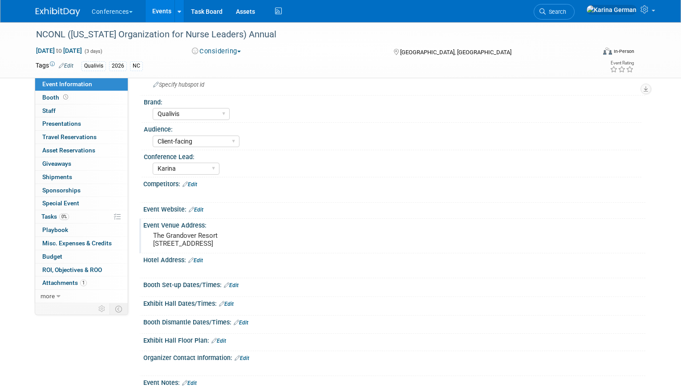
click at [203, 211] on link "Edit" at bounding box center [196, 210] width 15 height 6
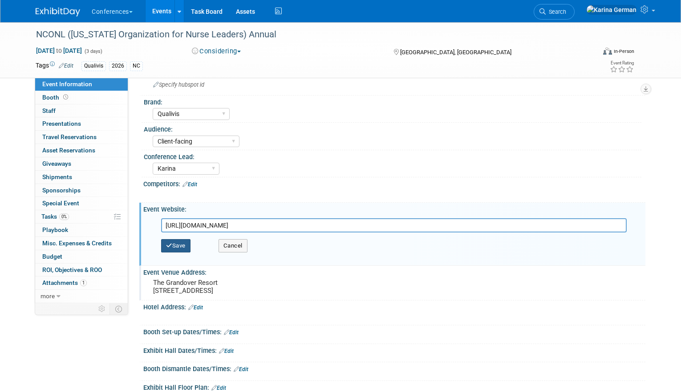
type input "https://nconl.memberclicks.net/"
click at [172, 248] on button "Save" at bounding box center [175, 245] width 29 height 13
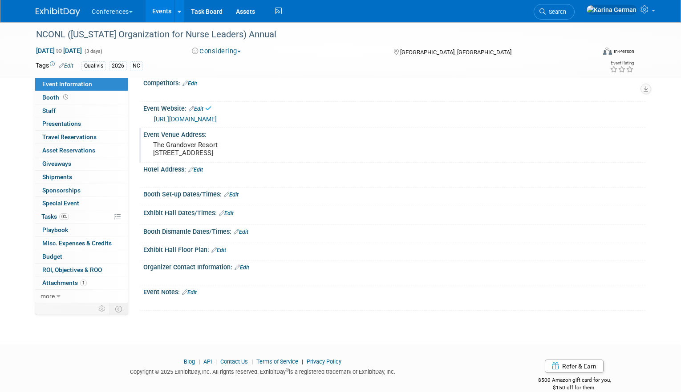
scroll to position [143, 0]
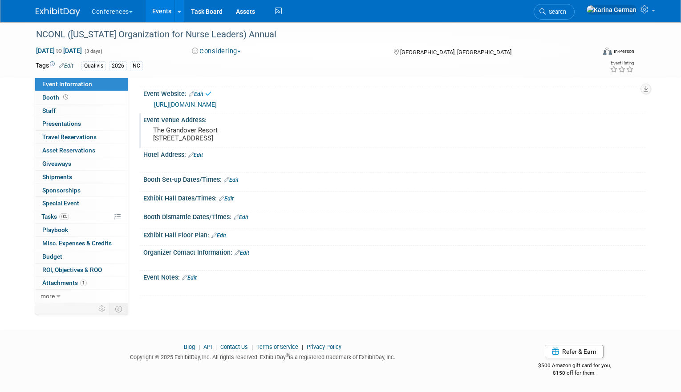
click at [247, 249] on div "Organizer Contact Information: Edit" at bounding box center [394, 252] width 502 height 12
click at [247, 253] on link "Edit" at bounding box center [241, 253] width 15 height 6
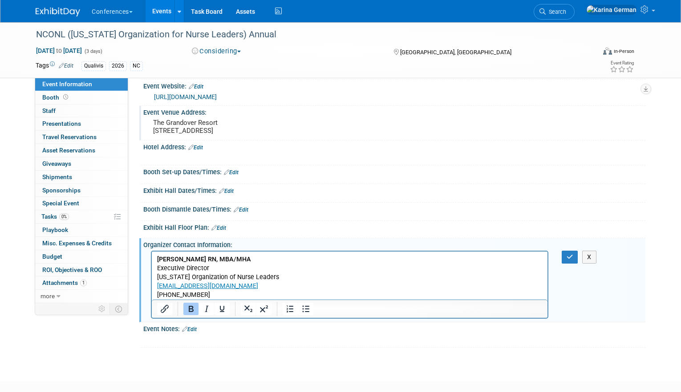
scroll to position [0, 0]
click at [568, 260] on icon "button" at bounding box center [569, 257] width 7 height 6
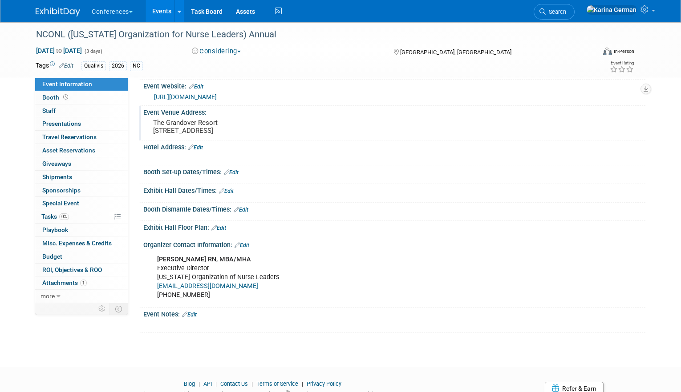
click at [192, 318] on link "Edit" at bounding box center [189, 315] width 15 height 6
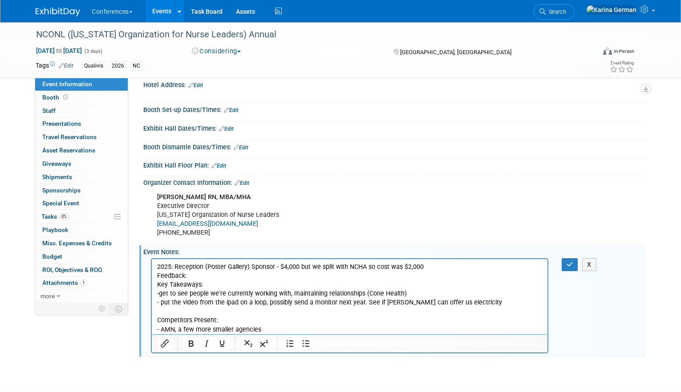
scroll to position [214, 0]
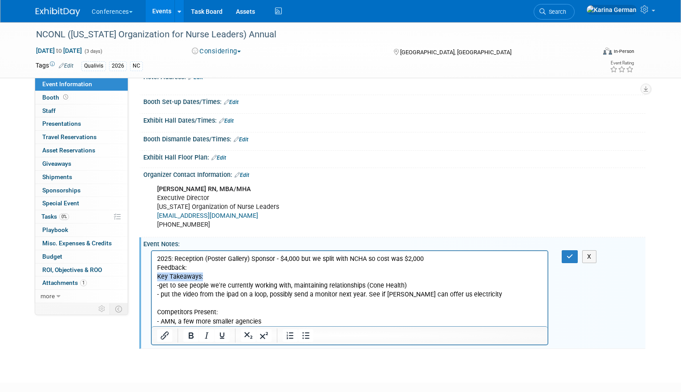
drag, startPoint x: 214, startPoint y: 275, endPoint x: 144, endPoint y: 278, distance: 69.9
click at [152, 278] on html "2025: Reception (Poster Gallery) Sponsor - $4,000 but we split with NCHA so cos…" at bounding box center [349, 288] width 395 height 75
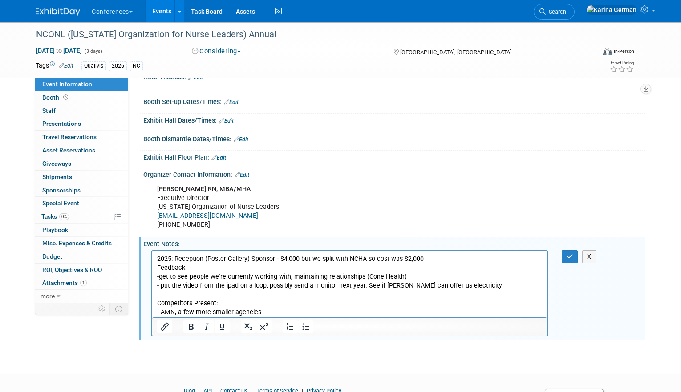
click at [159, 275] on p "-get to see people we're currently working with, maintaining relationships (Con…" at bounding box center [349, 294] width 385 height 44
drag, startPoint x: 287, startPoint y: 277, endPoint x: 160, endPoint y: 278, distance: 127.2
click at [160, 278] on p "-get to see people we're currently working with, maintaining relationships (Con…" at bounding box center [349, 294] width 385 height 44
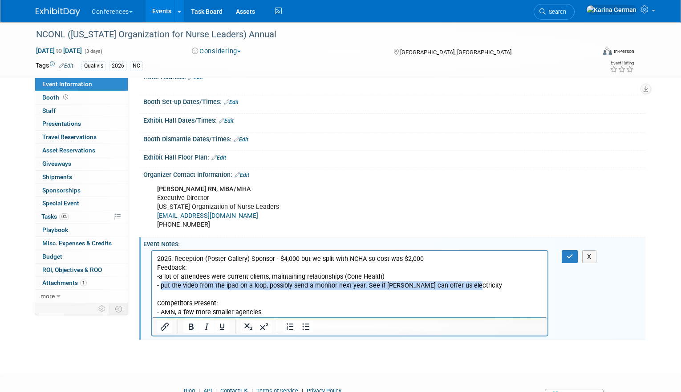
drag, startPoint x: 476, startPoint y: 281, endPoint x: 160, endPoint y: 284, distance: 315.4
click at [160, 284] on p "-a lot of attendees were current clients, maintaining relationships (Cone Healt…" at bounding box center [349, 294] width 385 height 44
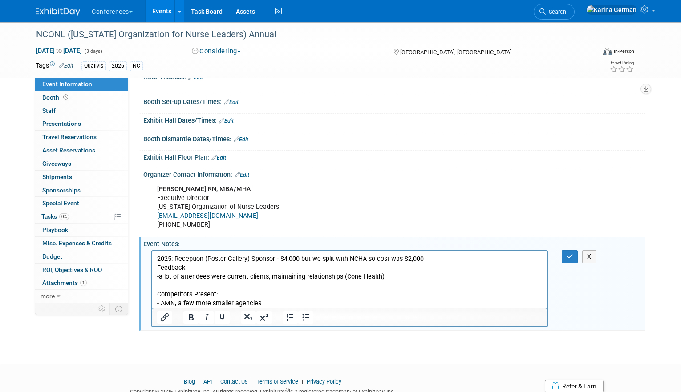
click at [177, 286] on p "-a lot of attendees were current clients, maintaining relationships (Cone Healt…" at bounding box center [349, 290] width 385 height 36
click at [274, 303] on p "Competitors Present: - AMN, a few more smaller agencies" at bounding box center [349, 294] width 385 height 27
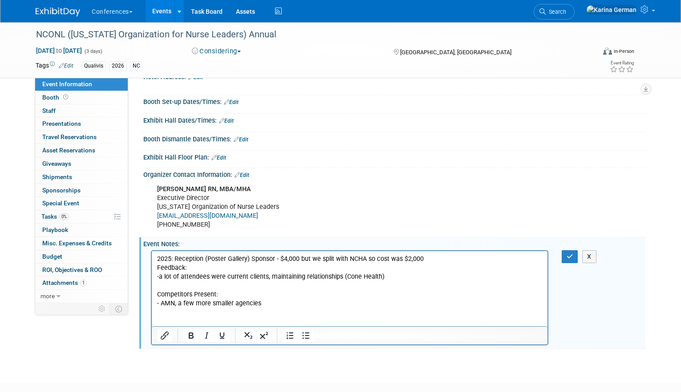
click at [173, 284] on p "Competitors Present: - AMN, a few more smaller agencies" at bounding box center [349, 294] width 385 height 27
click at [164, 287] on p "Rich Text Area. Press ALT-0 for help." at bounding box center [349, 285] width 385 height 9
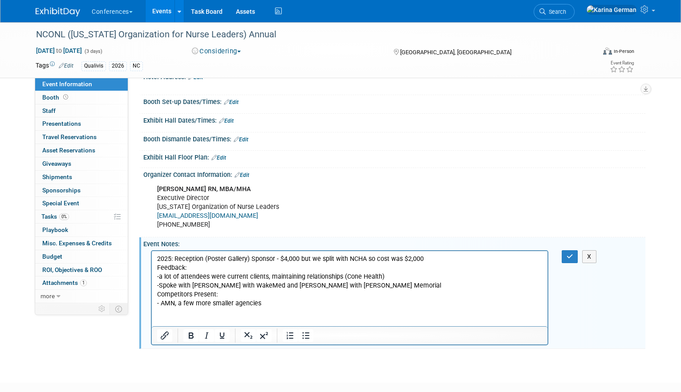
click at [177, 283] on p "-Spoke with Sandy Wheaton with WakeMed and Jill Ward with Dossier Memorial" at bounding box center [349, 285] width 385 height 9
click at [407, 290] on p "Competitors Present: - AMN, a few more smaller agencies" at bounding box center [349, 299] width 385 height 18
click at [395, 285] on p "-Chatted with Sandy Wheaton with WakeMed and Jill Ward with Dossier Memorial" at bounding box center [349, 285] width 385 height 9
drag, startPoint x: 173, startPoint y: 260, endPoint x: 137, endPoint y: 260, distance: 35.6
click at [152, 260] on html "2025: Reception (Poster Gallery) Sponsor - $4,000 but we split with NCHA so cos…" at bounding box center [349, 288] width 395 height 75
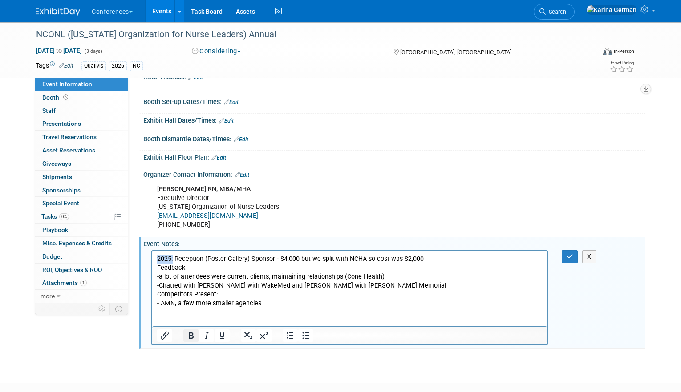
click at [189, 342] on button "Bold" at bounding box center [190, 336] width 15 height 12
click at [570, 260] on icon "button" at bounding box center [569, 257] width 7 height 6
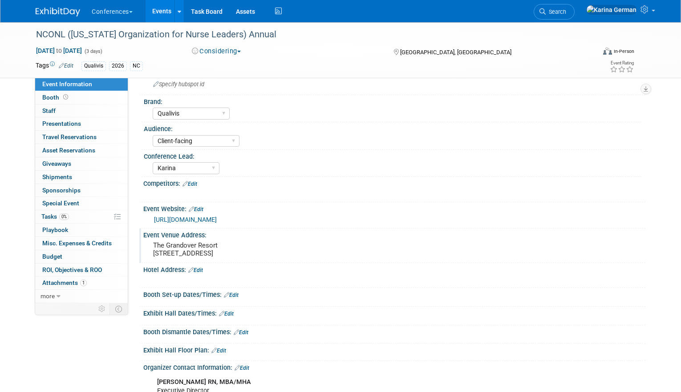
scroll to position [15, 0]
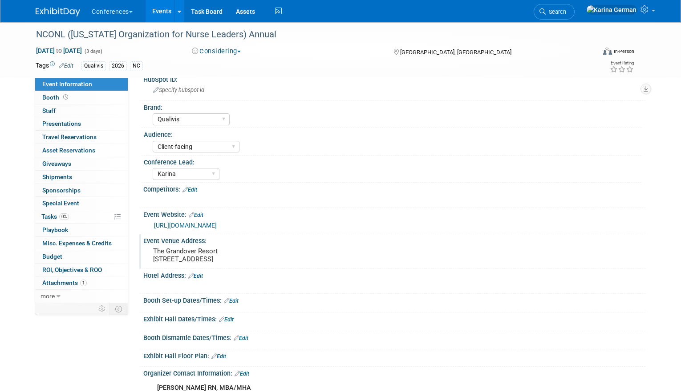
click at [162, 16] on link "Events" at bounding box center [161, 11] width 32 height 22
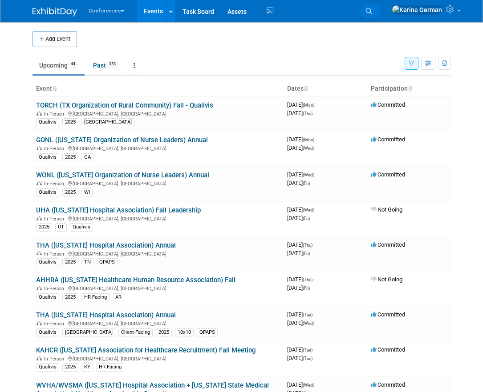
click at [380, 6] on link "Search" at bounding box center [370, 11] width 20 height 14
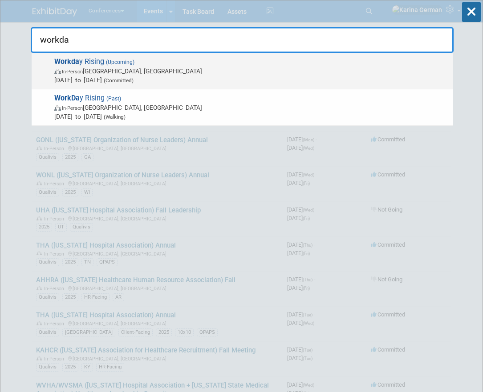
type input "workda"
click at [210, 70] on span "In-Person San Francisco, CA" at bounding box center [251, 71] width 394 height 9
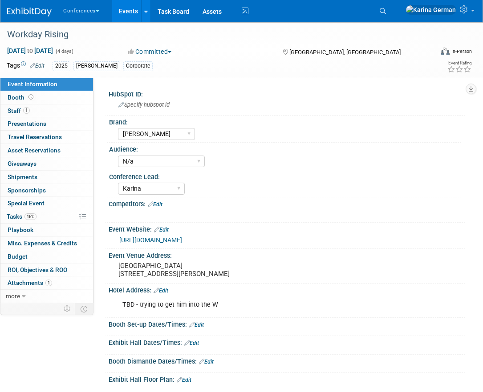
select select "[PERSON_NAME]"
select select "N/a"
select select "Karina"
click at [35, 219] on span "16%" at bounding box center [30, 217] width 12 height 7
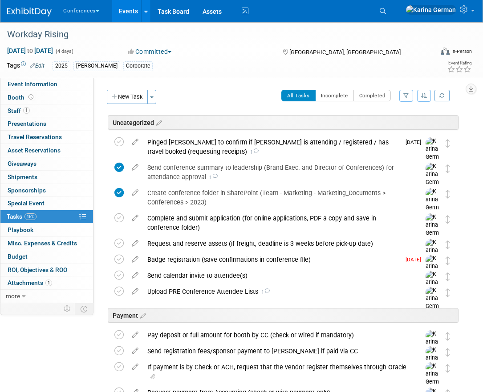
click at [229, 83] on div "HubSpot ID: Specify hubspot id Brand: Aya Bespoke Corporate [PERSON_NAME] DocCa…" at bounding box center [278, 191] width 371 height 226
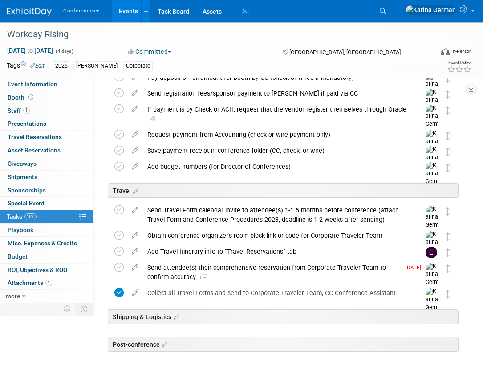
scroll to position [277, 0]
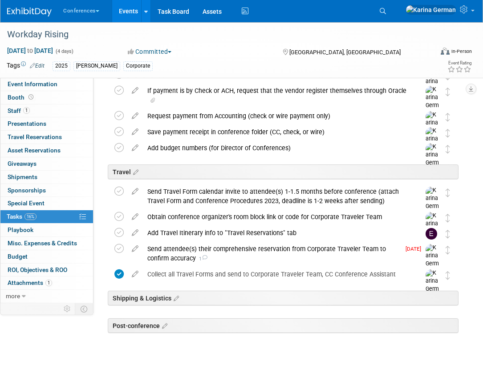
click at [205, 65] on div "2025 Aya Corporate" at bounding box center [219, 66] width 334 height 10
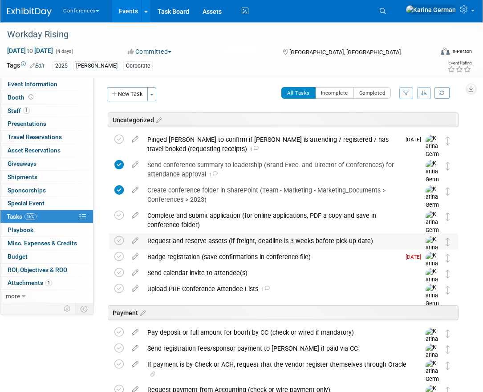
scroll to position [1, 0]
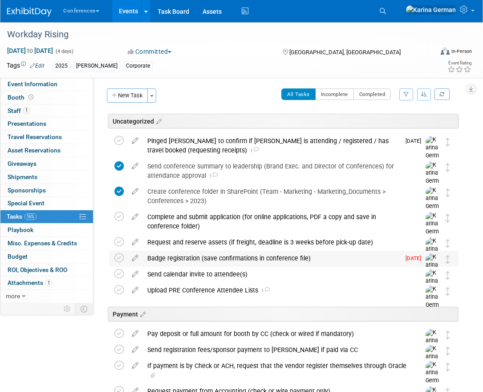
click at [180, 260] on div "Badge registration (save confirmations in conference file)" at bounding box center [271, 258] width 257 height 15
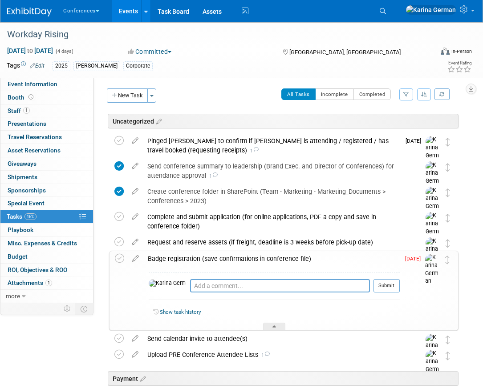
click at [190, 294] on div "Pro tip: Press Ctrl-Enter to submit comment." at bounding box center [280, 296] width 180 height 7
click at [190, 285] on textarea at bounding box center [280, 285] width 180 height 13
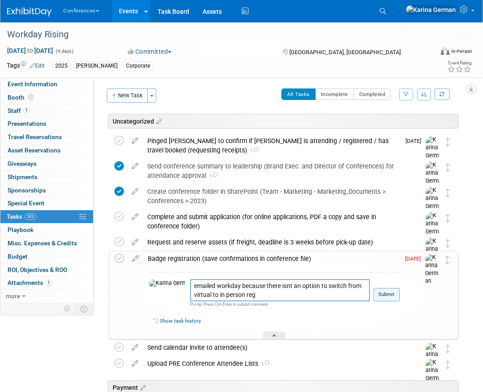
type textarea "emailed workday because there isnt an option to switch from virtual to in perso…"
click at [397, 290] on button "Submit" at bounding box center [386, 294] width 26 height 13
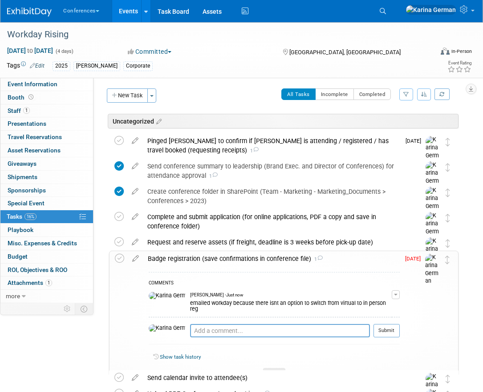
click at [207, 258] on div "Badge registration (save confirmations in conference file) 1" at bounding box center [271, 258] width 256 height 15
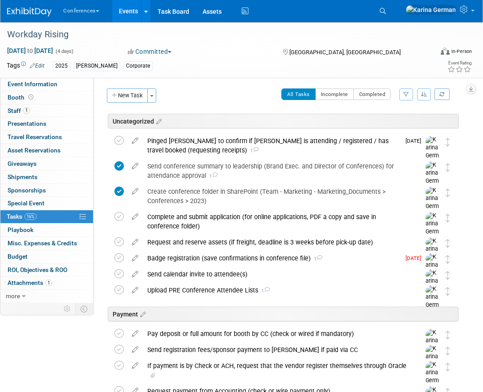
click at [131, 8] on link "Events" at bounding box center [128, 11] width 32 height 22
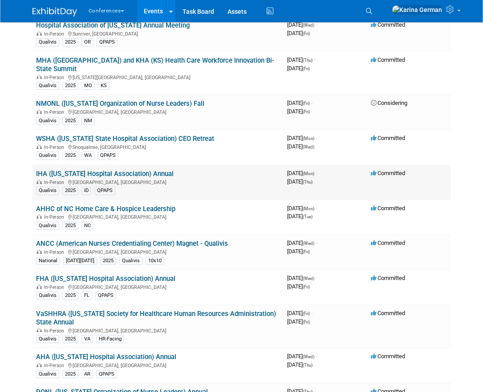
scroll to position [583, 0]
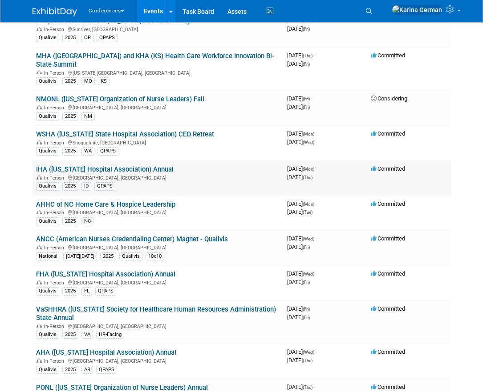
click at [143, 165] on link "IHA ([US_STATE] Hospital Association) Annual" at bounding box center [104, 169] width 137 height 8
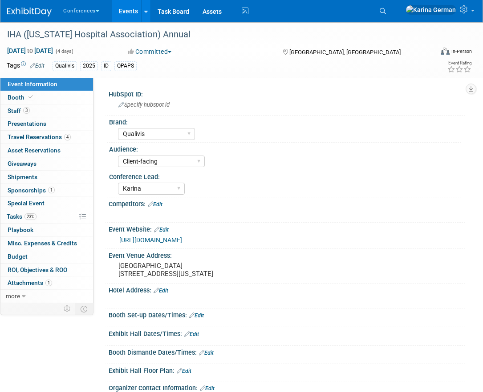
select select "Qualivis"
select select "Client-facing"
select select "Karina"
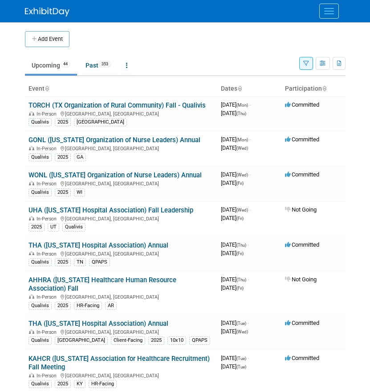
click at [326, 13] on button "Menu" at bounding box center [329, 11] width 20 height 15
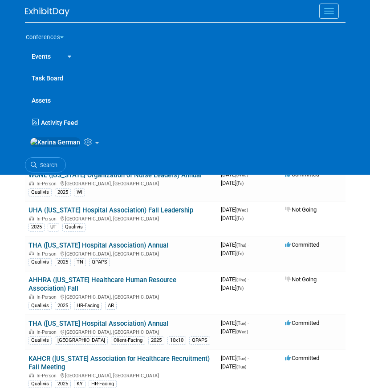
click at [54, 125] on span "Activity Feed" at bounding box center [59, 122] width 37 height 7
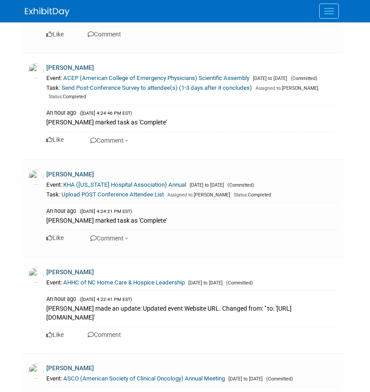
scroll to position [1651, 0]
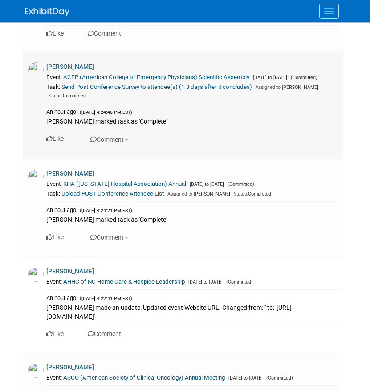
click at [131, 81] on link "ACEP (American College of Emergency Physicians) Scientific Assembly" at bounding box center [156, 77] width 186 height 7
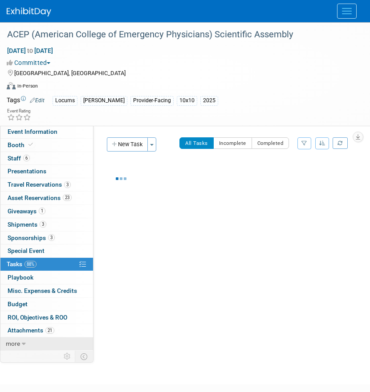
click at [25, 343] on icon at bounding box center [24, 344] width 4 height 6
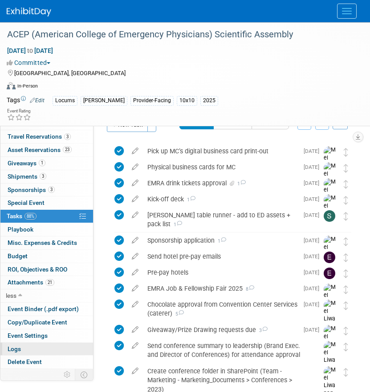
scroll to position [31, 0]
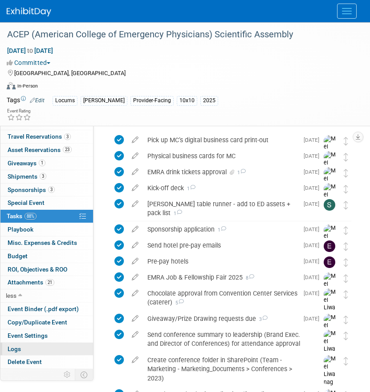
click at [43, 352] on link "Logs" at bounding box center [46, 349] width 93 height 13
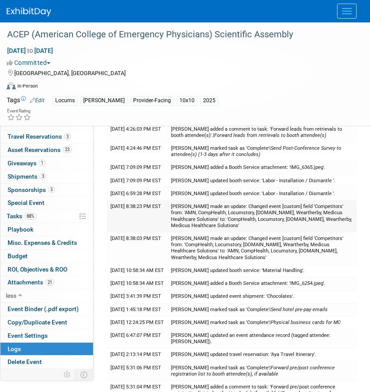
scroll to position [44, 0]
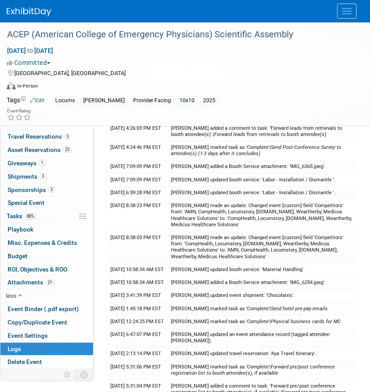
click at [34, 8] on img at bounding box center [29, 12] width 44 height 9
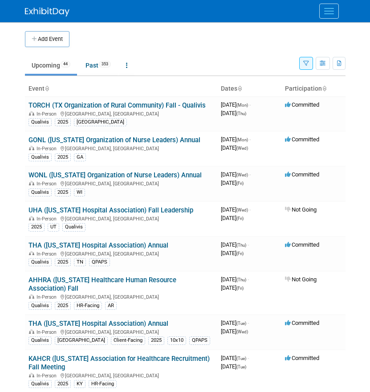
click at [333, 11] on span "Menu" at bounding box center [329, 11] width 10 height 1
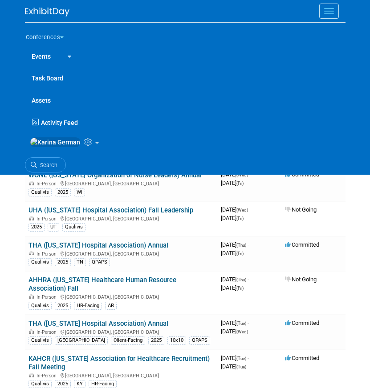
click at [65, 122] on span "Activity Feed" at bounding box center [59, 122] width 37 height 7
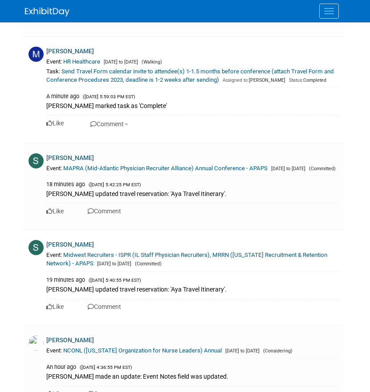
scroll to position [136, 0]
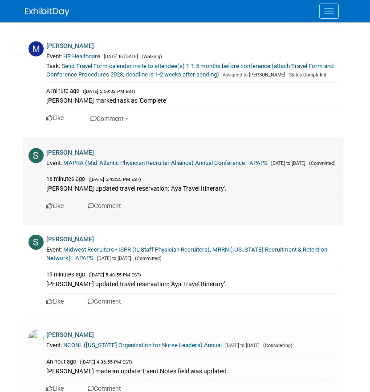
click at [175, 164] on link "MAPRA (Mid-Atlantic Physician Recruiter Alliance) Annual Conference - APAPS" at bounding box center [165, 163] width 204 height 7
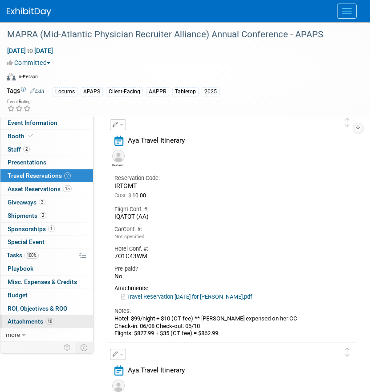
scroll to position [47, 0]
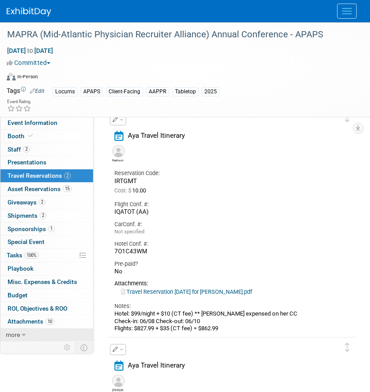
click at [22, 337] on icon at bounding box center [24, 335] width 4 height 6
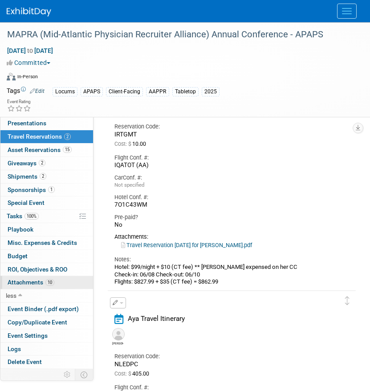
scroll to position [94, 0]
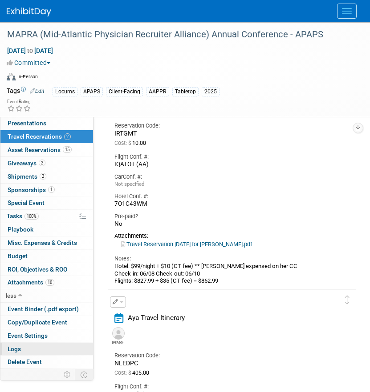
click at [56, 345] on link "Logs" at bounding box center [46, 349] width 93 height 13
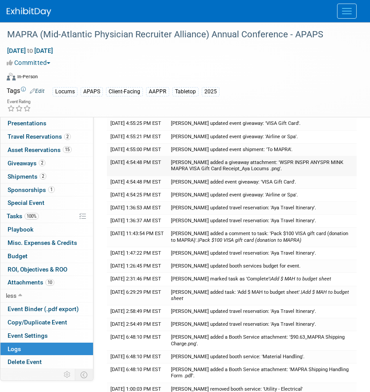
scroll to position [93, 0]
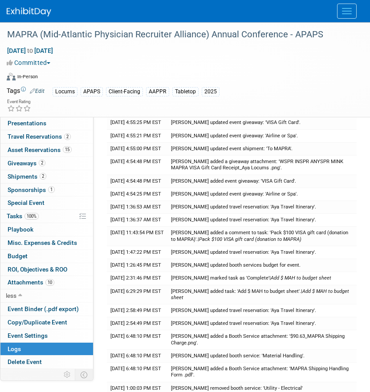
click at [32, 9] on img at bounding box center [29, 12] width 44 height 9
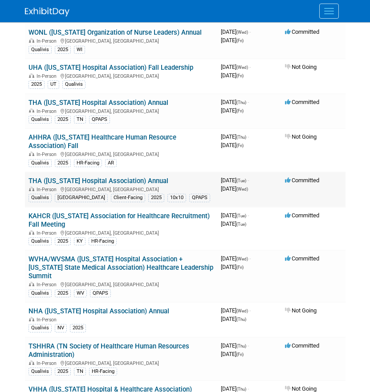
scroll to position [180, 0]
